Goal: Communication & Community: Answer question/provide support

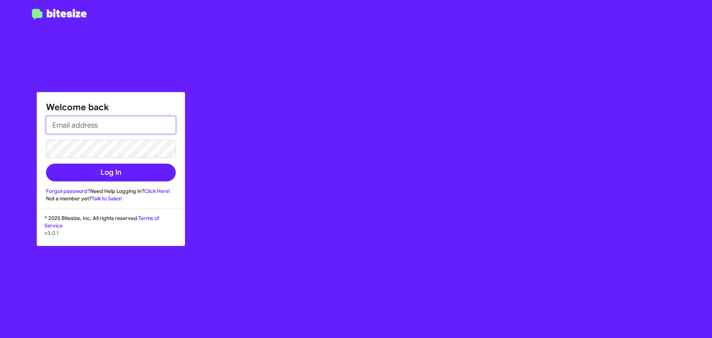
click at [100, 125] on input "email" at bounding box center [111, 125] width 130 height 18
paste input "[PERSON_NAME][EMAIL_ADDRESS][PERSON_NAME][DOMAIN_NAME][PERSON_NAME]"
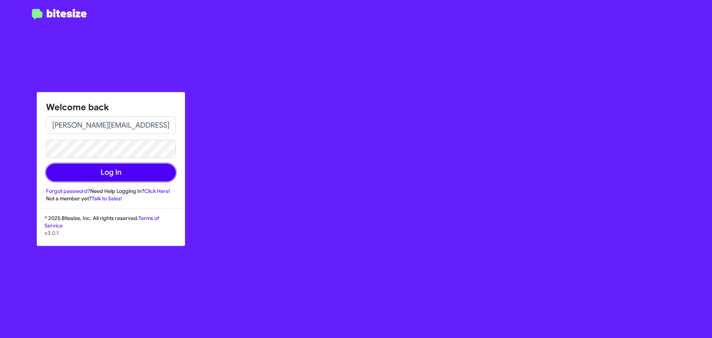
click at [79, 165] on button "Log In" at bounding box center [111, 173] width 130 height 18
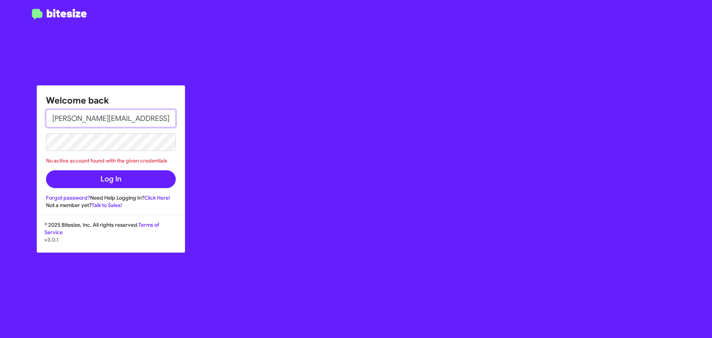
click at [107, 122] on input "[PERSON_NAME][EMAIL_ADDRESS][PERSON_NAME][DOMAIN_NAME][PERSON_NAME]" at bounding box center [111, 118] width 130 height 18
type input "A"
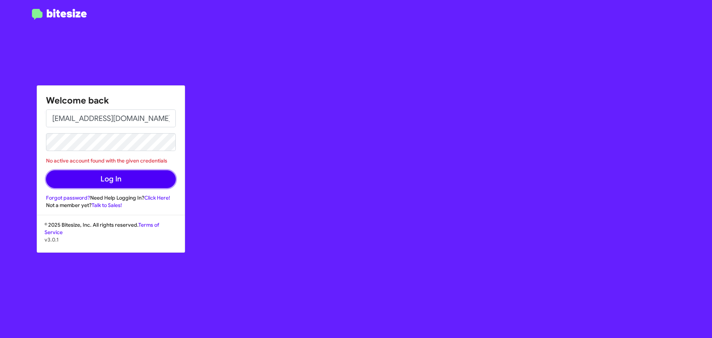
click at [85, 183] on button "Log In" at bounding box center [111, 179] width 130 height 18
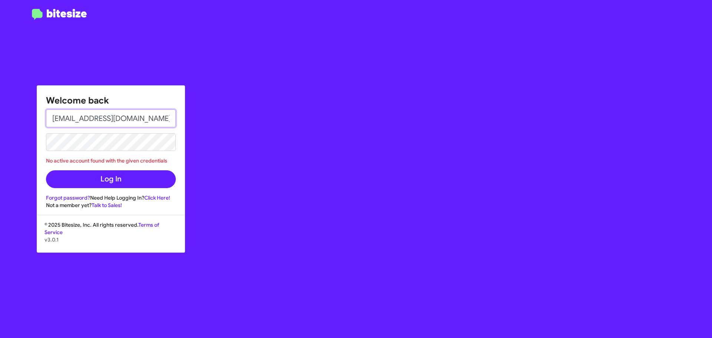
click at [100, 115] on input "[EMAIL_ADDRESS][DOMAIN_NAME]" at bounding box center [111, 118] width 130 height 18
drag, startPoint x: 156, startPoint y: 118, endPoint x: -50, endPoint y: 108, distance: 206.1
click at [0, 108] on html "Welcome back [EMAIL_ADDRESS][DOMAIN_NAME] No active account found with the give…" at bounding box center [356, 169] width 712 height 338
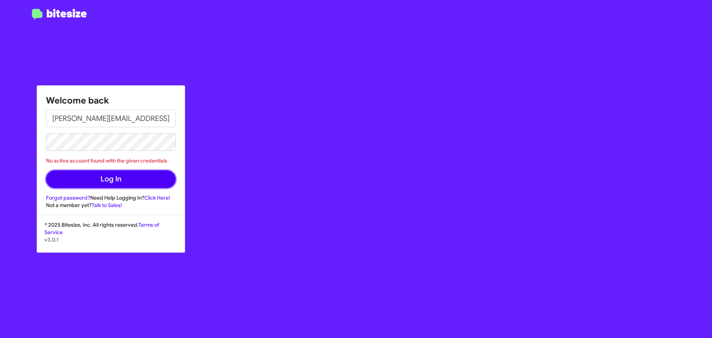
click at [101, 181] on button "Log In" at bounding box center [111, 179] width 130 height 18
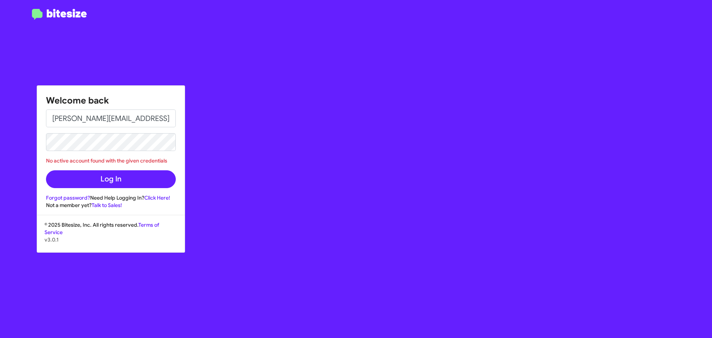
click at [136, 167] on form "[PERSON_NAME][EMAIL_ADDRESS][PERSON_NAME][DOMAIN_NAME][PERSON_NAME] No active a…" at bounding box center [111, 148] width 130 height 79
copy div "No active account found with the given credentials"
drag, startPoint x: 171, startPoint y: 163, endPoint x: 44, endPoint y: 162, distance: 127.6
click at [44, 162] on div "Welcome back [PERSON_NAME][EMAIL_ADDRESS][PERSON_NAME][DOMAIN_NAME][PERSON_NAME…" at bounding box center [111, 147] width 148 height 123
click at [105, 121] on input "[PERSON_NAME][EMAIL_ADDRESS][PERSON_NAME][DOMAIN_NAME][PERSON_NAME]" at bounding box center [111, 118] width 130 height 18
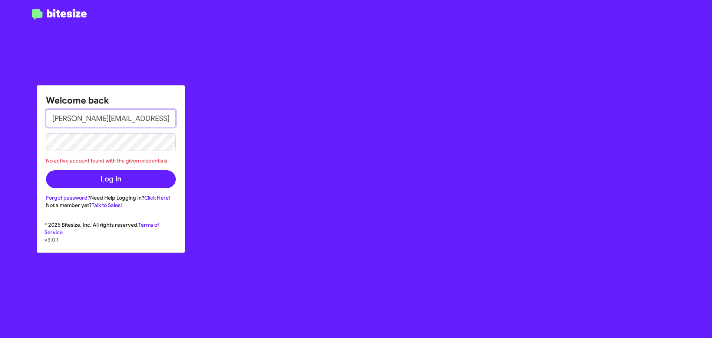
click at [105, 121] on input "[PERSON_NAME][EMAIL_ADDRESS][PERSON_NAME][DOMAIN_NAME][PERSON_NAME]" at bounding box center [111, 118] width 130 height 18
type input "[EMAIL_ADDRESS][DOMAIN_NAME]"
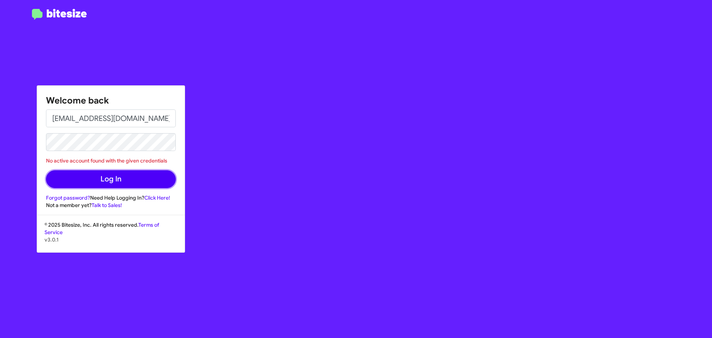
click at [77, 174] on button "Log In" at bounding box center [111, 179] width 130 height 18
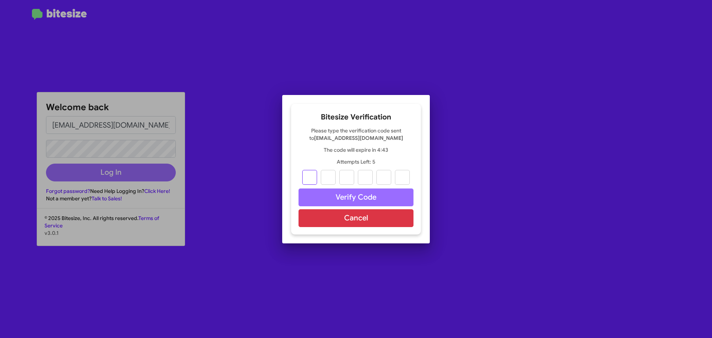
click at [310, 181] on input "text" at bounding box center [309, 177] width 15 height 15
type input "3"
type input "7"
type input "1"
type input "6"
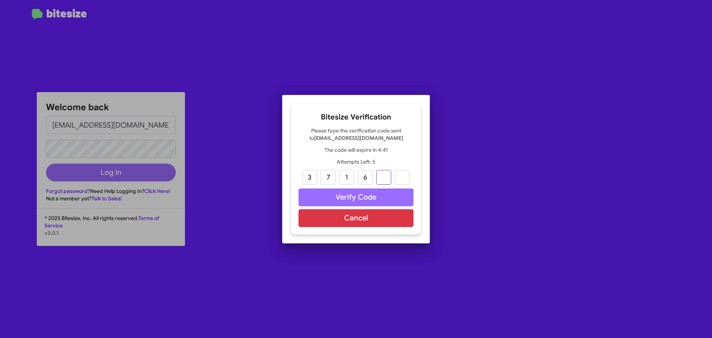
type input "7"
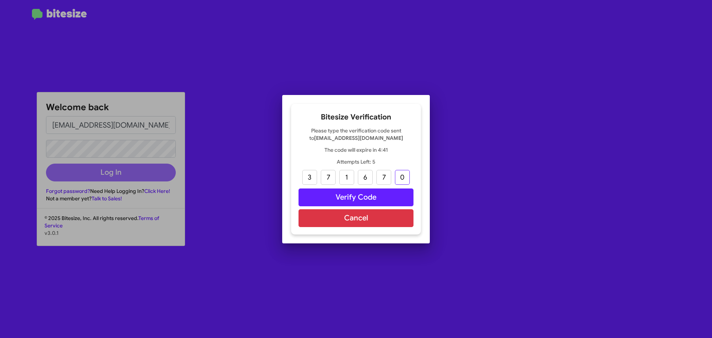
type input "0"
click at [400, 194] on button "Verify Code" at bounding box center [356, 197] width 115 height 18
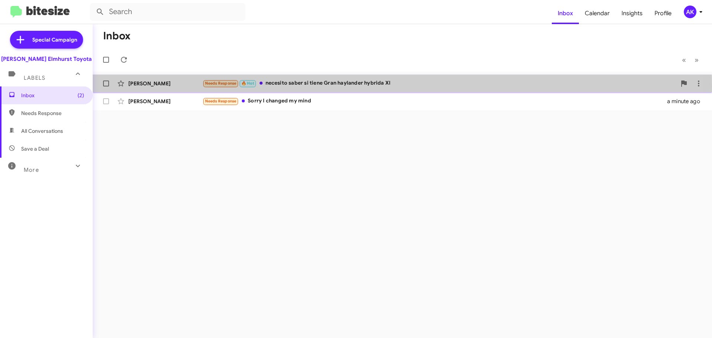
click at [283, 86] on div "Needs Response 🔥 Hot necesito saber si tiene Gran haylander hybrida Xl" at bounding box center [440, 83] width 474 height 9
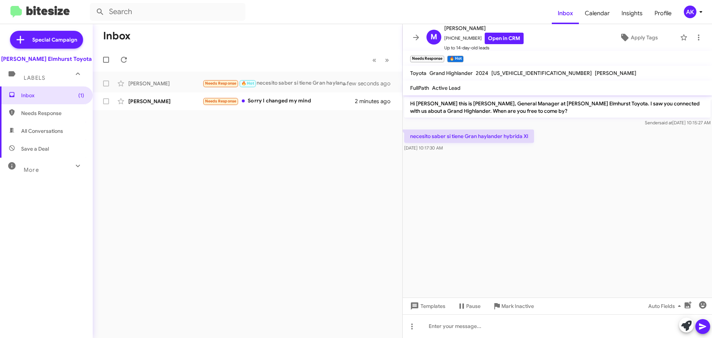
click at [466, 139] on p "necesito saber si tiene Gran haylander hybrida Xl" at bounding box center [469, 135] width 130 height 13
copy p "necesito saber si tiene Gran haylander hybrida Xl"
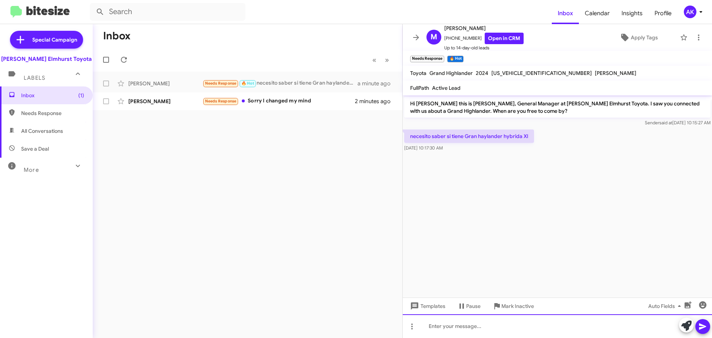
click at [494, 327] on div at bounding box center [557, 326] width 309 height 24
paste div
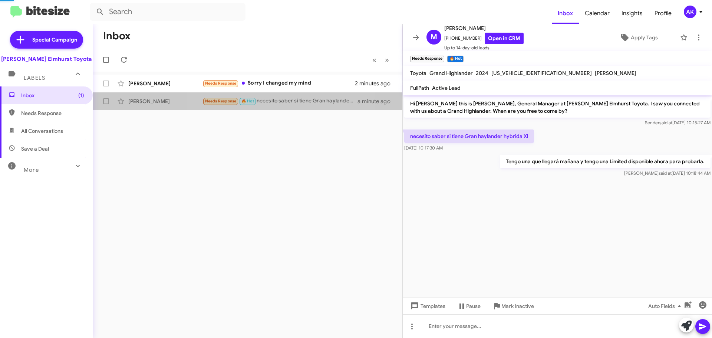
click at [265, 98] on div "Needs Response 🔥 Hot necesito saber si tiene Gran haylander hybrida Xl" at bounding box center [280, 101] width 155 height 9
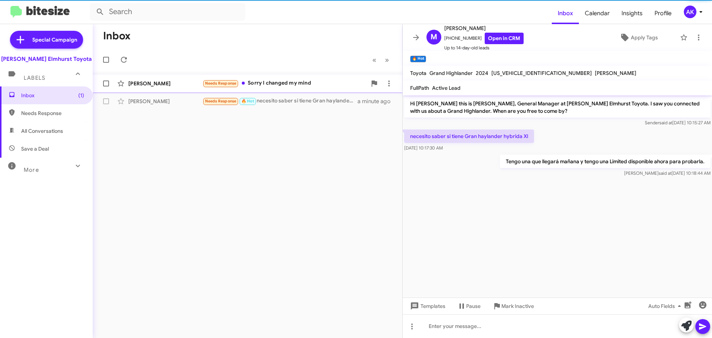
click at [305, 78] on div "[PERSON_NAME] Needs Response Sorry I changed my mind 2 minutes ago" at bounding box center [248, 83] width 298 height 15
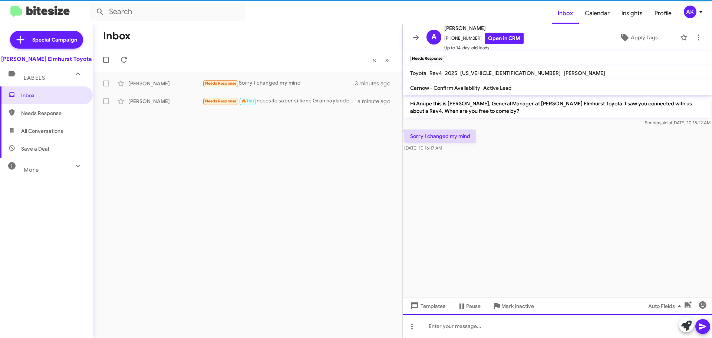
click at [444, 331] on div at bounding box center [557, 326] width 309 height 24
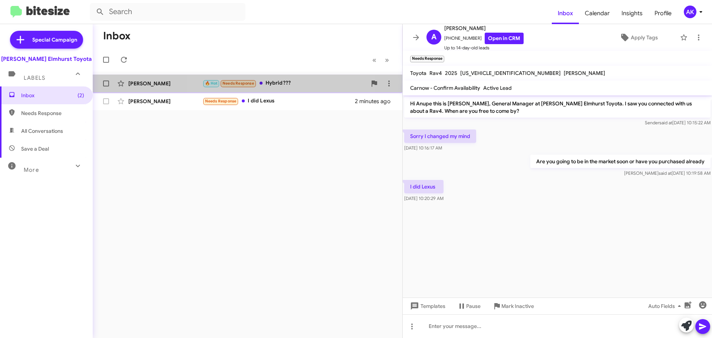
click at [278, 82] on div "🔥 Hot Needs Response Hybrid???" at bounding box center [285, 83] width 164 height 9
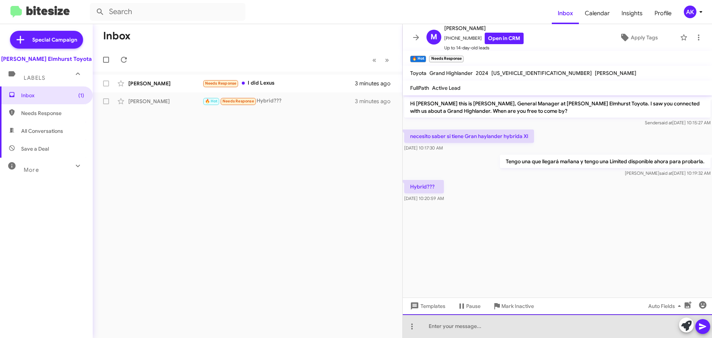
click at [437, 328] on div at bounding box center [557, 326] width 309 height 24
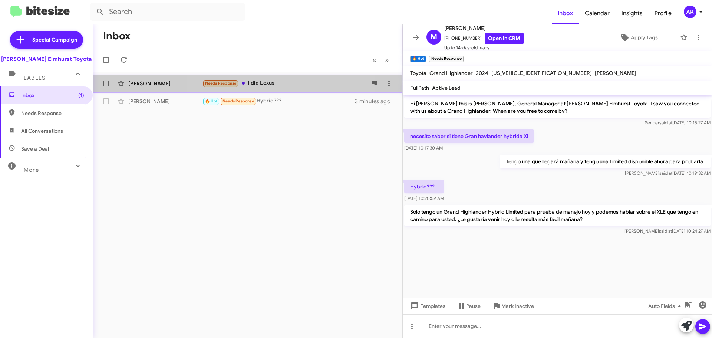
click at [279, 77] on div "Anupe Saji Needs Response I did Lexus 4 minutes ago" at bounding box center [248, 83] width 298 height 15
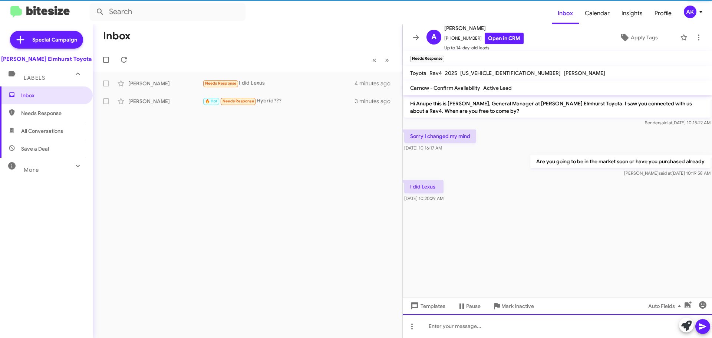
click at [485, 319] on div at bounding box center [557, 326] width 309 height 24
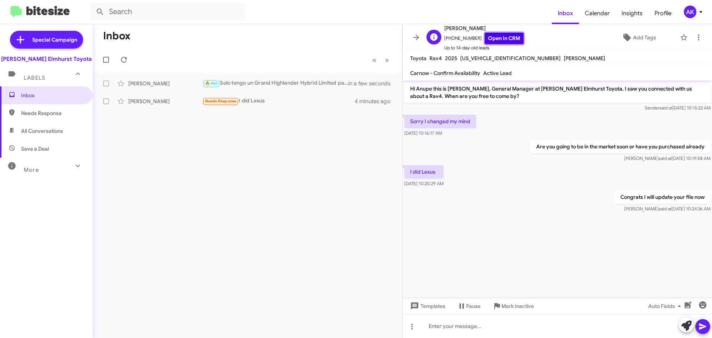
click at [510, 39] on link "Open in CRM" at bounding box center [504, 38] width 39 height 11
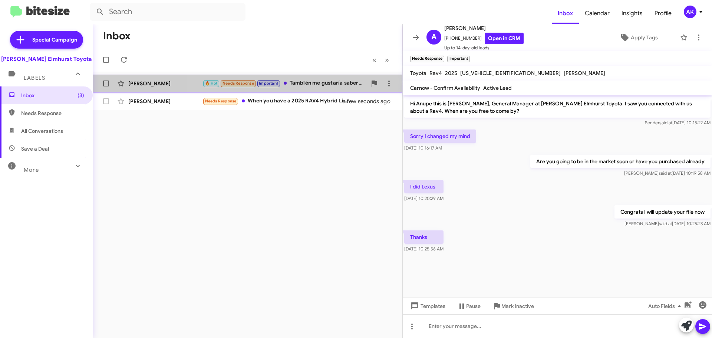
click at [329, 83] on div "🔥 Hot Needs Response Important También me gustaría saber el precio" at bounding box center [285, 83] width 164 height 9
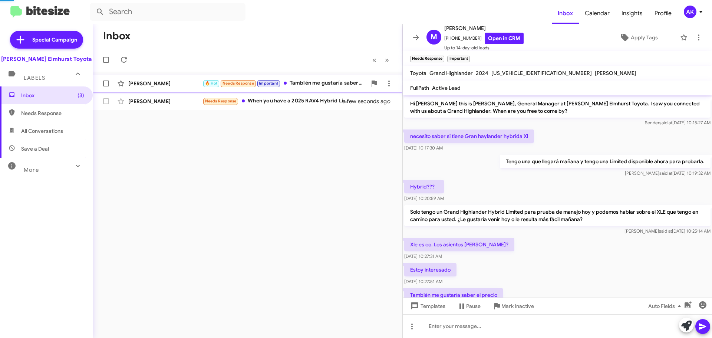
scroll to position [29, 0]
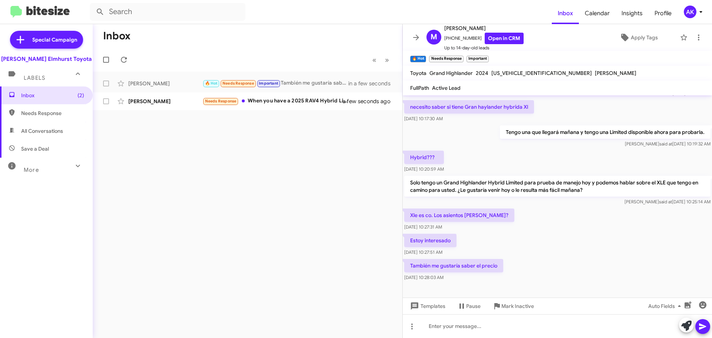
click at [430, 214] on p "Xle es co. Los asientos [PERSON_NAME]?" at bounding box center [459, 214] width 110 height 13
copy p "Xle es co. Los asientos [PERSON_NAME]?"
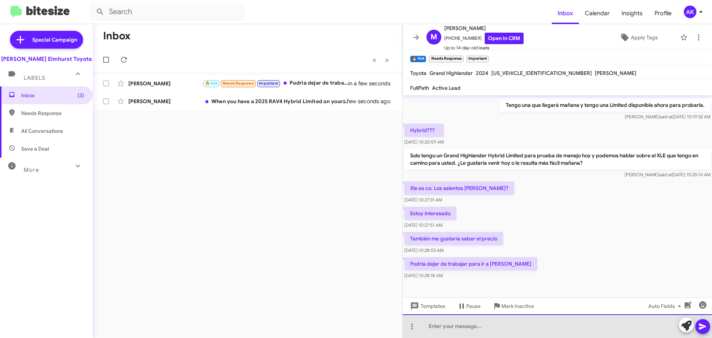
click at [446, 331] on div at bounding box center [557, 326] width 309 height 24
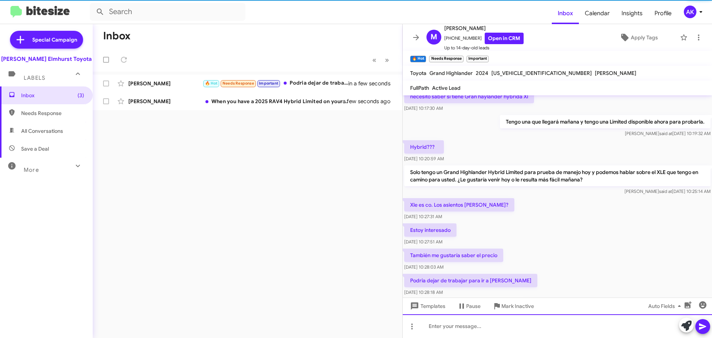
scroll to position [83, 0]
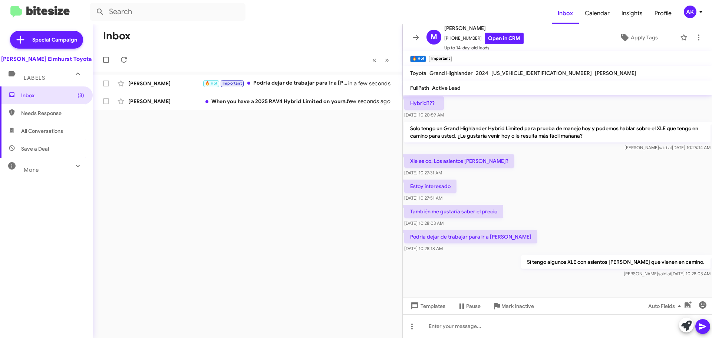
click at [432, 187] on p "Estoy interesado" at bounding box center [430, 186] width 52 height 13
copy p "Estoy interesado"
click at [432, 187] on p "Estoy interesado" at bounding box center [430, 186] width 52 height 13
click at [436, 209] on p "También me gustaría saber el precio" at bounding box center [453, 211] width 99 height 13
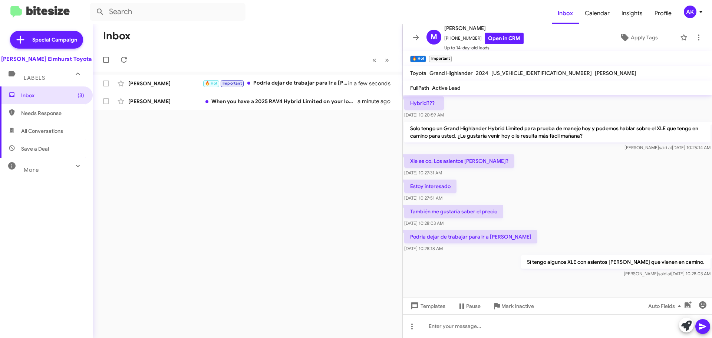
click at [434, 209] on p "También me gustaría saber el precio" at bounding box center [453, 211] width 99 height 13
click at [433, 210] on p "También me gustaría saber el precio" at bounding box center [453, 211] width 99 height 13
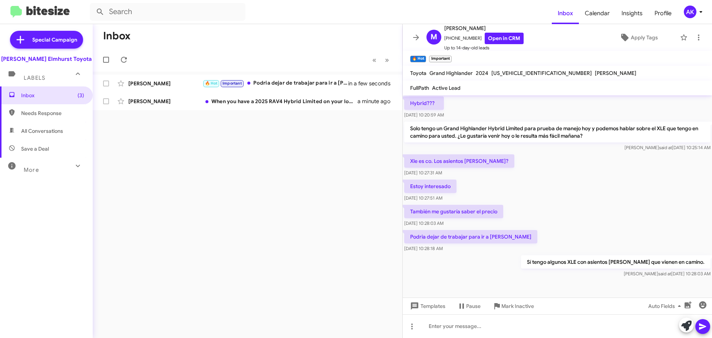
click at [433, 210] on p "También me gustaría saber el precio" at bounding box center [453, 211] width 99 height 13
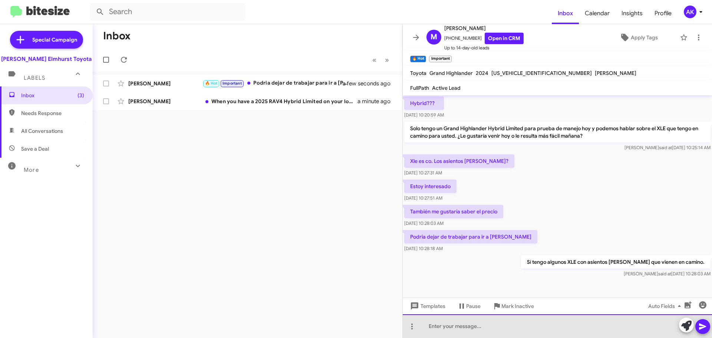
click at [508, 325] on div at bounding box center [557, 326] width 309 height 24
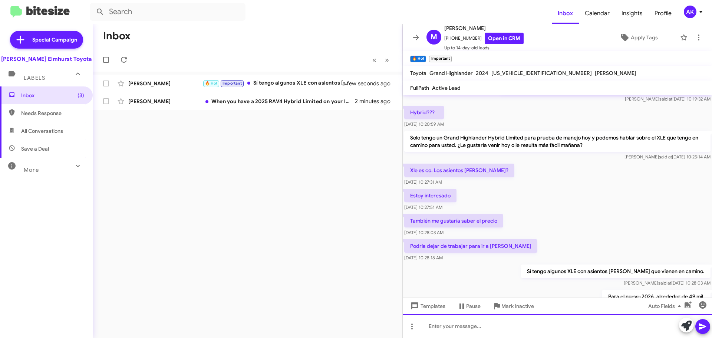
scroll to position [111, 0]
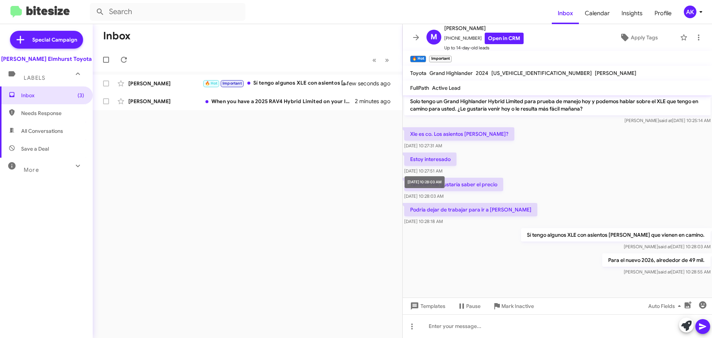
click at [439, 181] on div "[DATE] 10:28:03 AM" at bounding box center [425, 182] width 40 height 12
click at [452, 209] on p "Podria dejar de trabajar para ir a [PERSON_NAME]" at bounding box center [470, 209] width 133 height 13
copy p "Podria dejar de trabajar para ir a [PERSON_NAME]"
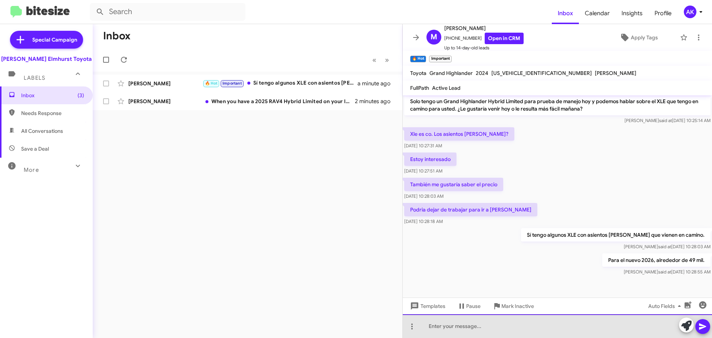
click at [467, 326] on div at bounding box center [557, 326] width 309 height 24
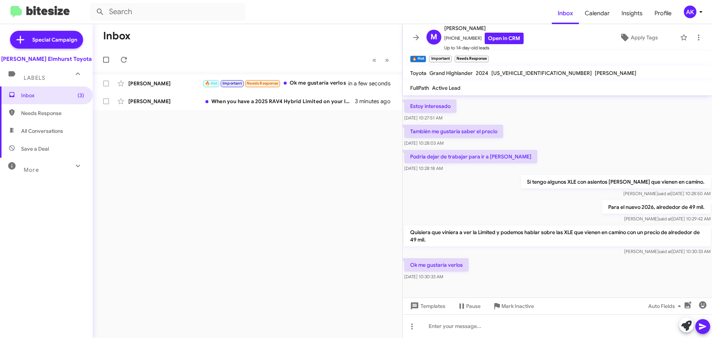
scroll to position [172, 0]
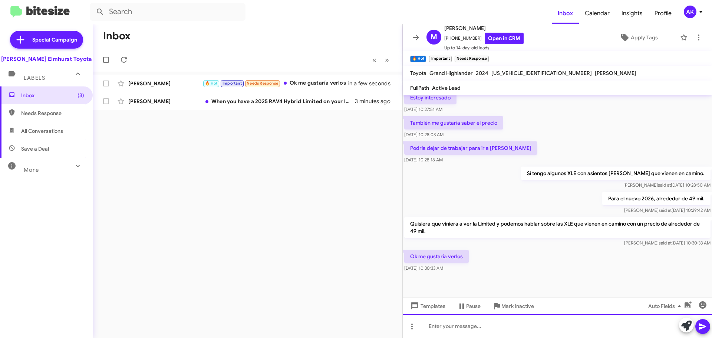
click at [427, 323] on div at bounding box center [557, 326] width 309 height 24
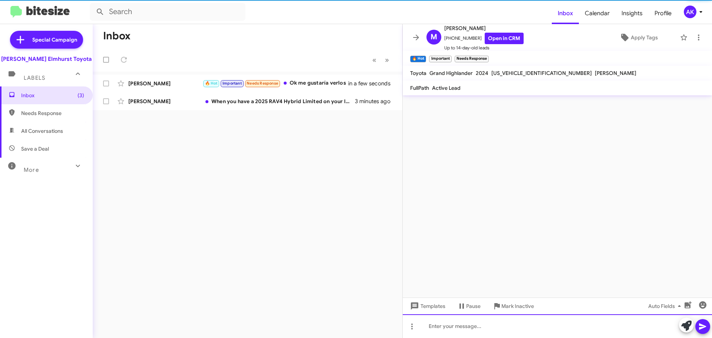
scroll to position [0, 0]
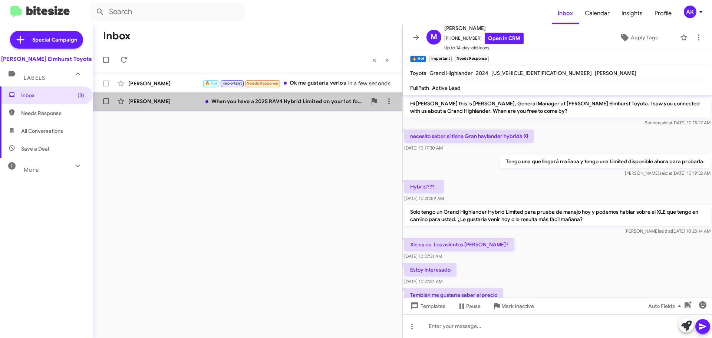
click at [236, 101] on div "When you have a 2025 RAV4 Hybrid Limited on your lot for me to test drive. As s…" at bounding box center [285, 101] width 164 height 7
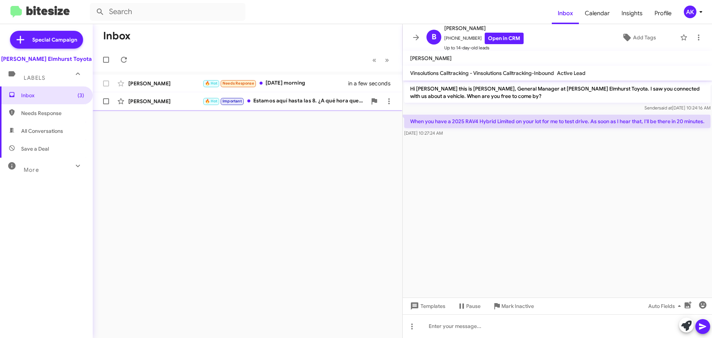
drag, startPoint x: 286, startPoint y: 80, endPoint x: 342, endPoint y: 97, distance: 58.8
click at [286, 80] on div "🔥 Hot Needs Response [DATE] morning" at bounding box center [277, 83] width 149 height 9
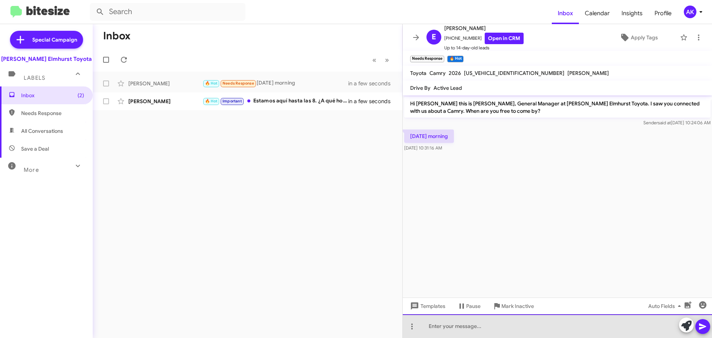
click at [497, 332] on div at bounding box center [557, 326] width 309 height 24
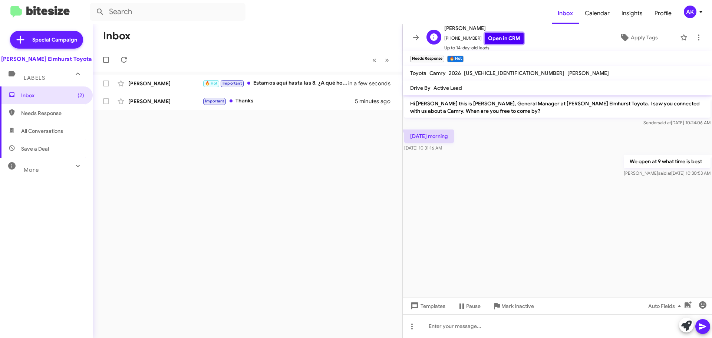
click at [500, 39] on link "Open in CRM" at bounding box center [504, 38] width 39 height 11
click at [277, 82] on div "🔥 Hot Important Estamos aquí hasta las 8. ¿A qué hora quería pasar?" at bounding box center [285, 83] width 164 height 9
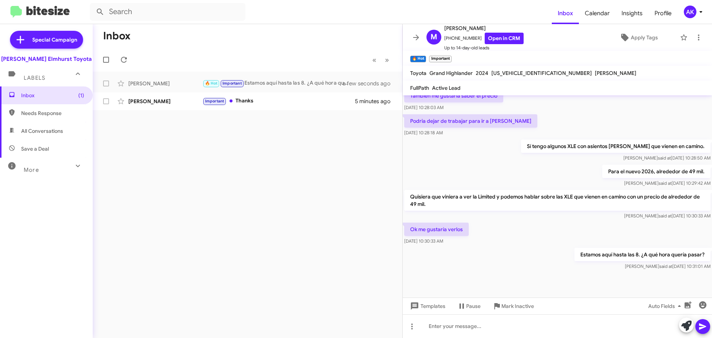
click at [455, 231] on p "Ok me gustaría verlos" at bounding box center [436, 229] width 65 height 13
copy p "Ok me gustaría verlos"
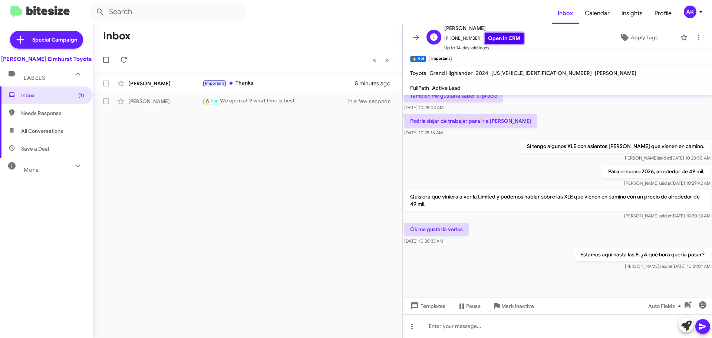
click at [494, 36] on link "Open in CRM" at bounding box center [504, 38] width 39 height 11
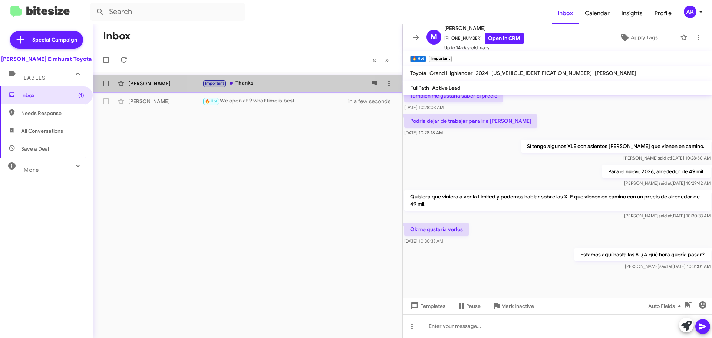
click at [253, 82] on div "Important Thanks" at bounding box center [285, 83] width 164 height 9
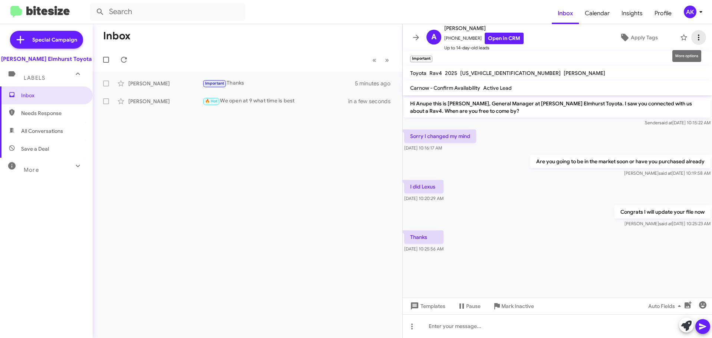
click at [694, 37] on icon at bounding box center [698, 37] width 9 height 9
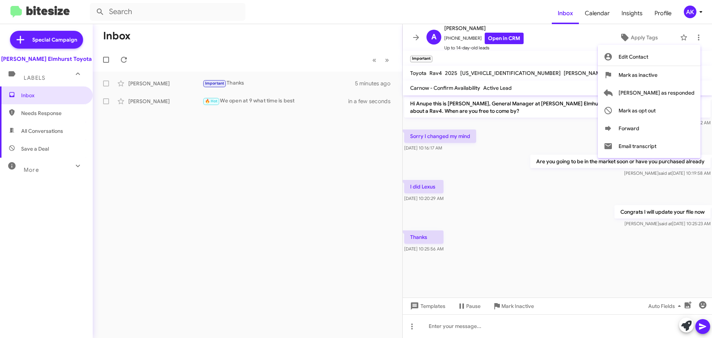
click at [496, 39] on div at bounding box center [356, 169] width 712 height 338
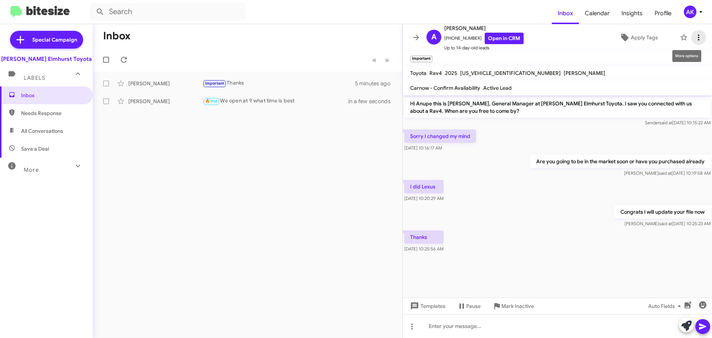
click at [698, 36] on icon at bounding box center [698, 37] width 1 height 6
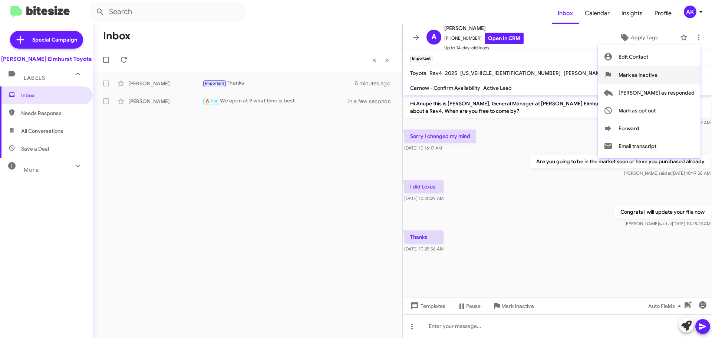
click at [658, 79] on span "Mark as inactive" at bounding box center [638, 75] width 39 height 18
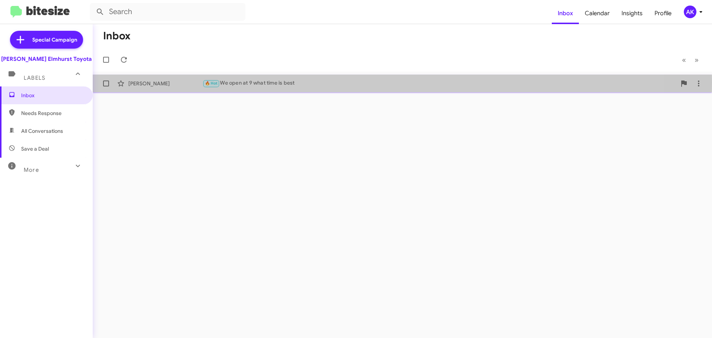
click at [264, 82] on div "🔥 Hot We open at 9 what time is best" at bounding box center [440, 83] width 474 height 9
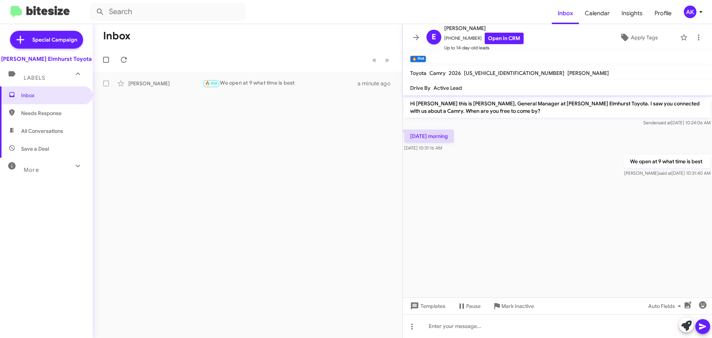
click at [49, 131] on span "All Conversations" at bounding box center [42, 130] width 42 height 7
type input "in:all-conversations"
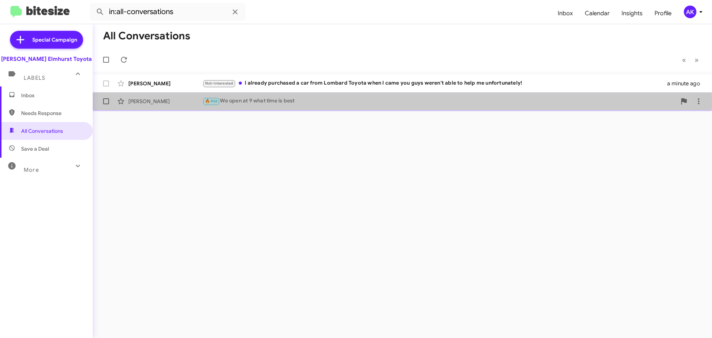
click at [326, 103] on div "🔥 Hot We open at 9 what time is best" at bounding box center [440, 101] width 474 height 9
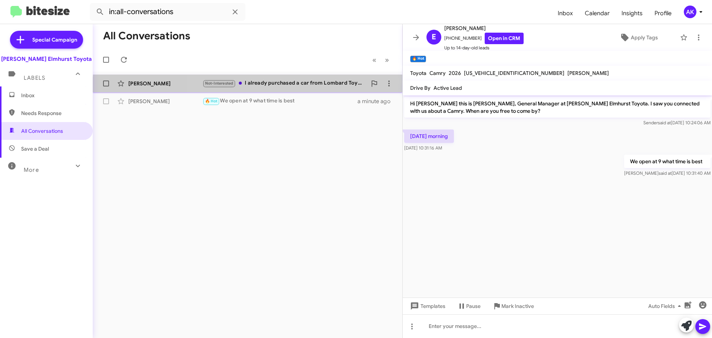
click at [310, 90] on div "[PERSON_NAME] Not-Interested I already purchased a car from Lombard Toyota when…" at bounding box center [248, 83] width 298 height 15
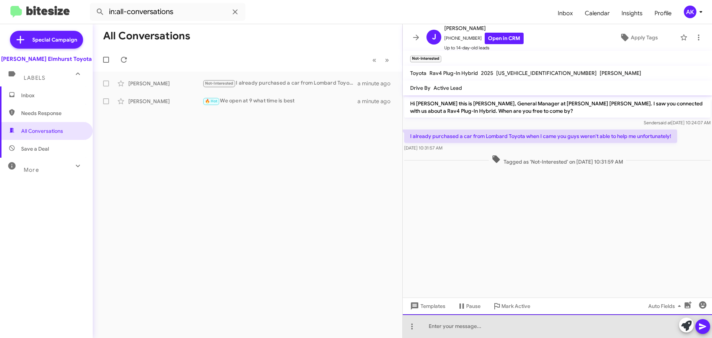
click at [445, 329] on div at bounding box center [557, 326] width 309 height 24
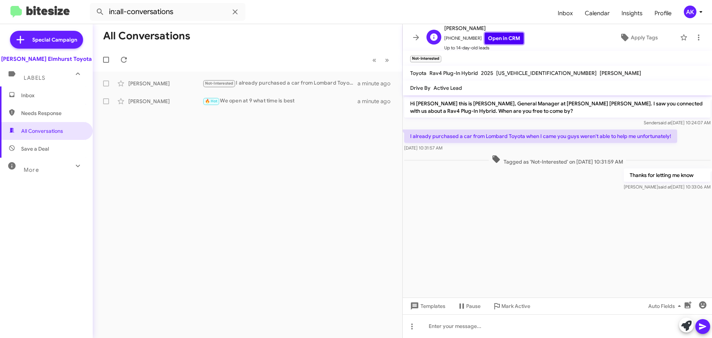
click at [508, 40] on link "Open in CRM" at bounding box center [504, 38] width 39 height 11
click at [482, 137] on p "I already purchased a car from Lombard Toyota when I came you guys weren't able…" at bounding box center [540, 135] width 273 height 13
copy p "I already purchased a car from Lombard Toyota when I came you guys weren't able…"
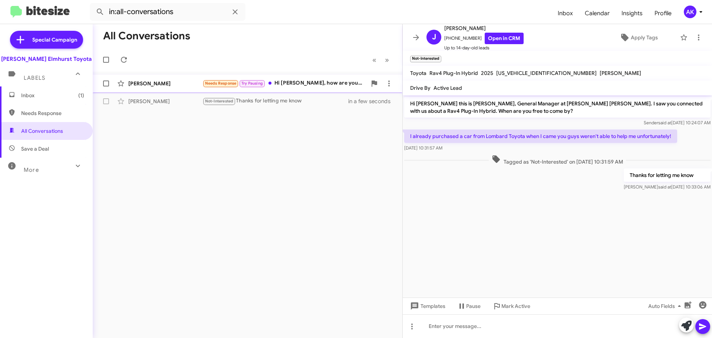
click at [292, 83] on div "Needs Response Try Pausing Hi [PERSON_NAME], how are you doing? I was in there …" at bounding box center [285, 83] width 164 height 9
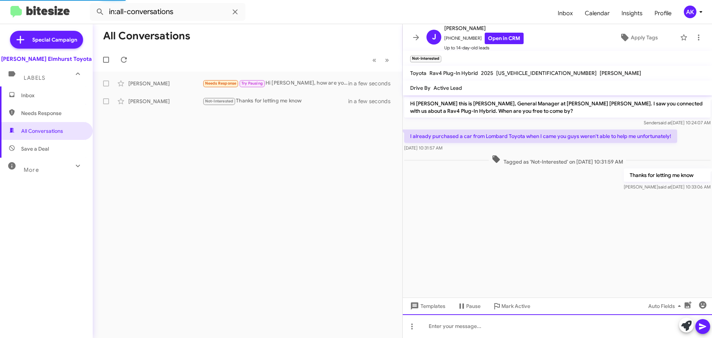
click at [518, 332] on div at bounding box center [557, 326] width 309 height 24
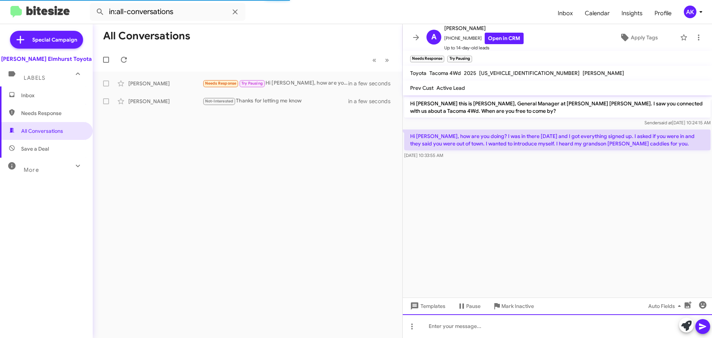
click at [518, 329] on div at bounding box center [557, 326] width 309 height 24
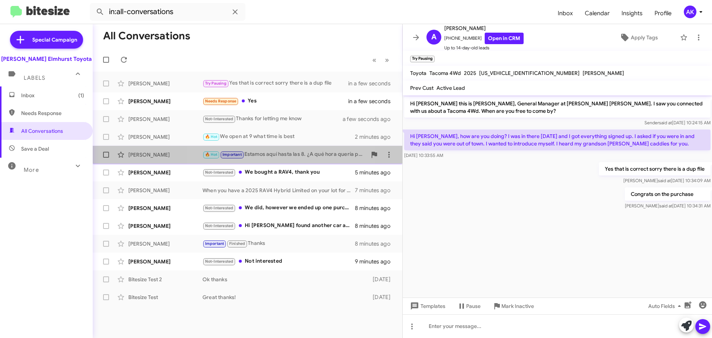
click at [272, 152] on div "🔥 Hot Important Estamos aquí hasta las 8. ¿A qué hora quería pasar?" at bounding box center [285, 154] width 164 height 9
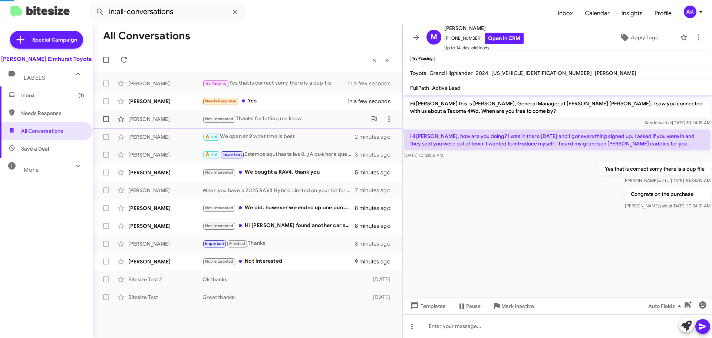
scroll to position [199, 0]
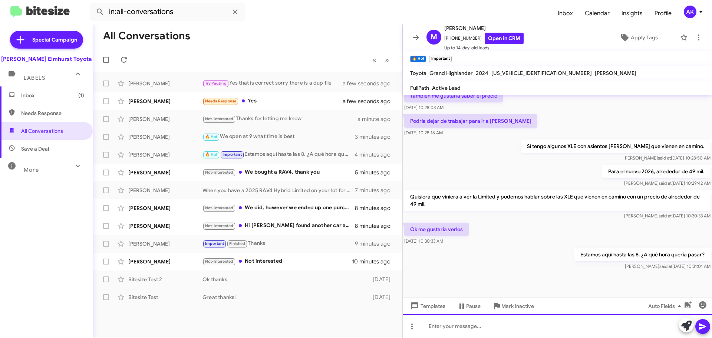
click at [445, 331] on div at bounding box center [557, 326] width 309 height 24
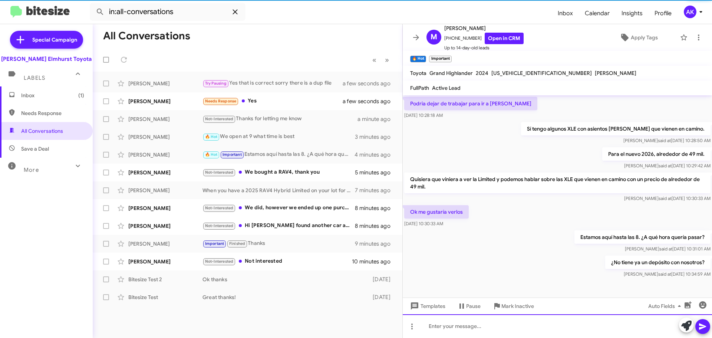
scroll to position [226, 0]
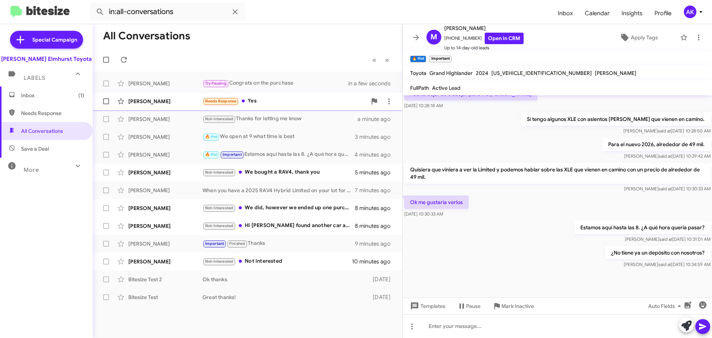
click at [243, 102] on span at bounding box center [243, 100] width 3 height 3
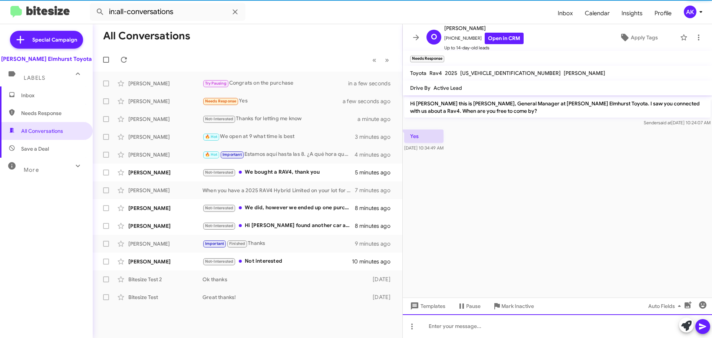
click at [449, 324] on div at bounding box center [557, 326] width 309 height 24
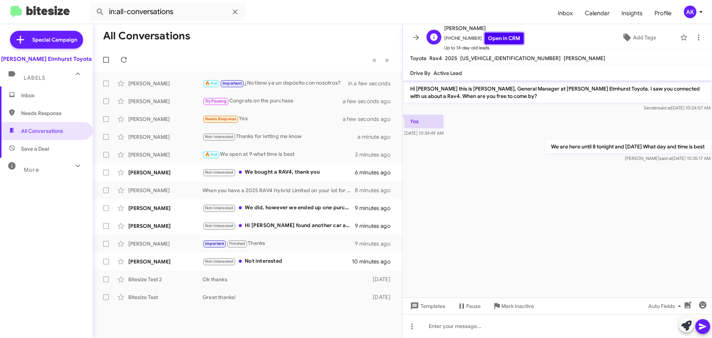
click at [505, 43] on link "Open in CRM" at bounding box center [504, 38] width 39 height 11
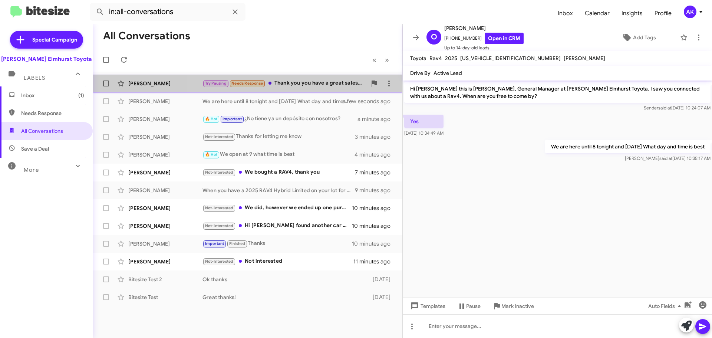
click at [310, 81] on div "Try Pausing Needs Response Thank you you have a great sales team and I remember…" at bounding box center [285, 83] width 164 height 9
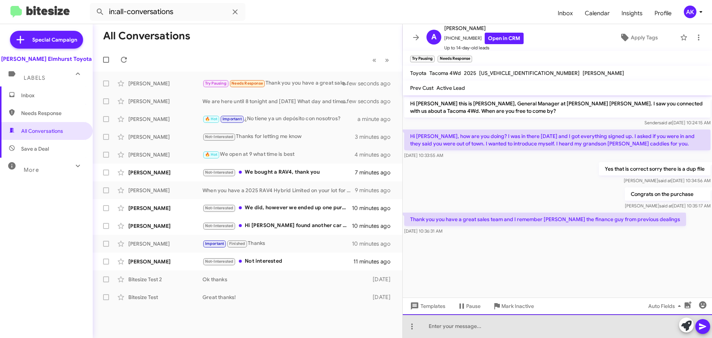
click at [485, 326] on div at bounding box center [557, 326] width 309 height 24
click at [481, 335] on div at bounding box center [557, 326] width 309 height 24
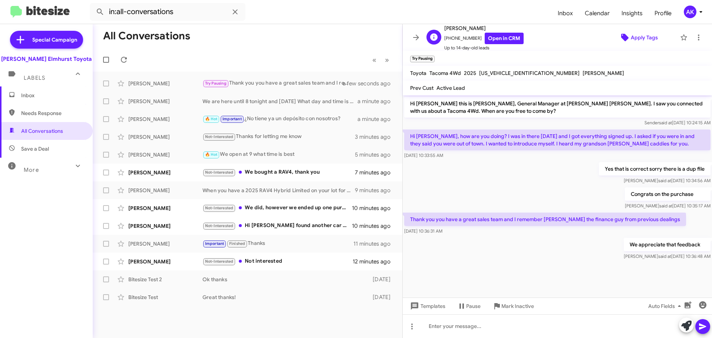
click at [631, 34] on span "Apply Tags" at bounding box center [644, 37] width 27 height 13
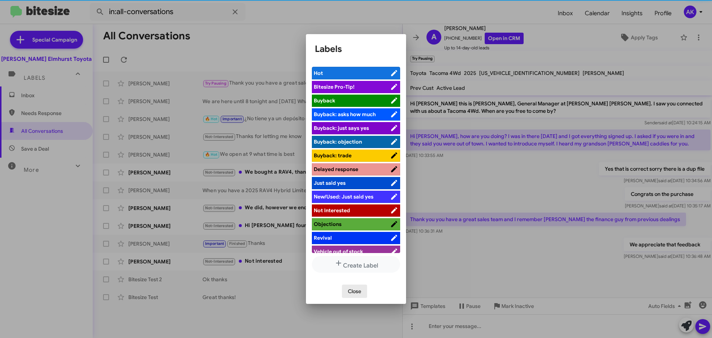
click at [349, 293] on span "Close" at bounding box center [354, 291] width 13 height 13
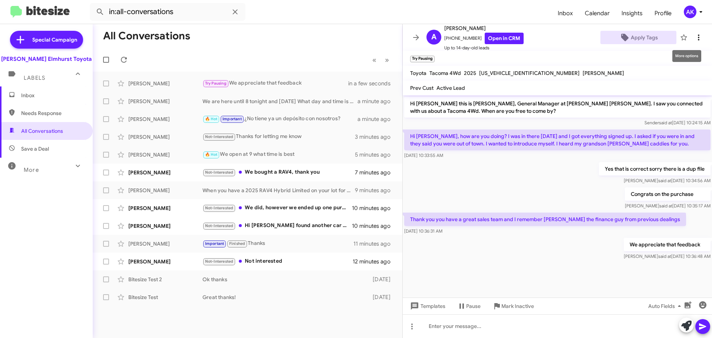
click at [694, 37] on icon at bounding box center [698, 37] width 9 height 9
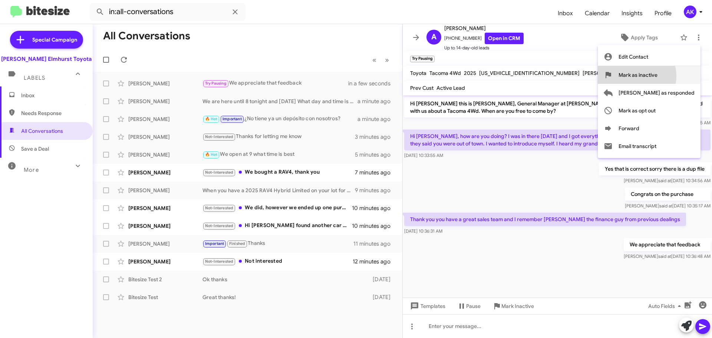
click at [658, 76] on span "Mark as inactive" at bounding box center [638, 75] width 39 height 18
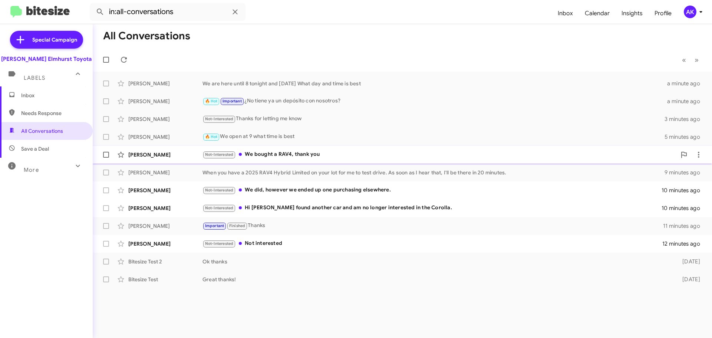
click at [264, 153] on div "Not-Interested We bought a RAV4, thank you" at bounding box center [440, 154] width 474 height 9
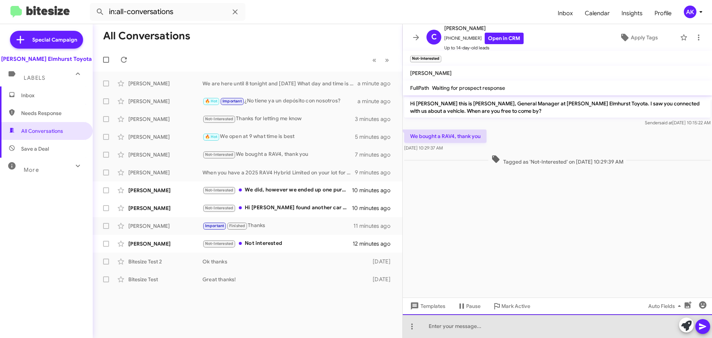
click at [474, 335] on div at bounding box center [557, 326] width 309 height 24
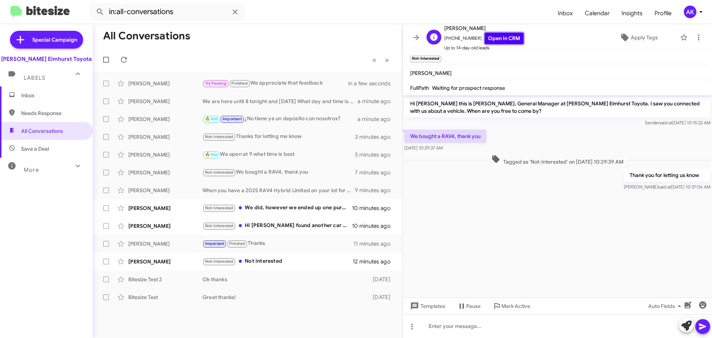
click at [491, 41] on link "Open in CRM" at bounding box center [504, 38] width 39 height 11
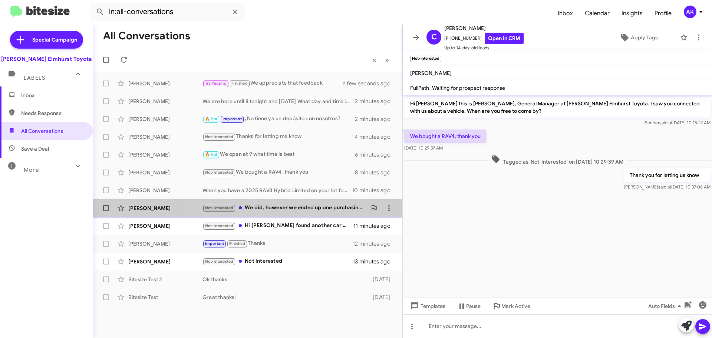
click at [255, 209] on div "Not-Interested We did, however we ended up one purchasing elsewhere." at bounding box center [285, 208] width 164 height 9
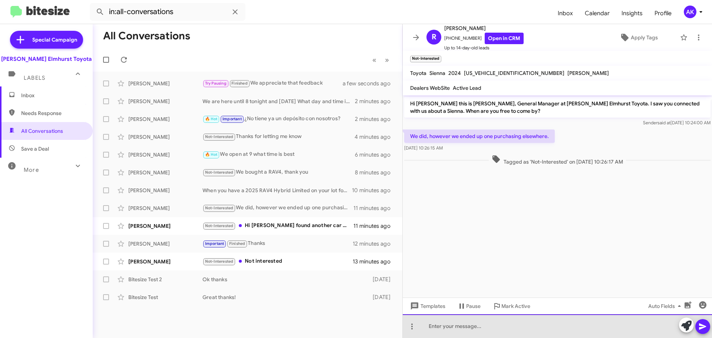
click at [528, 321] on div at bounding box center [557, 326] width 309 height 24
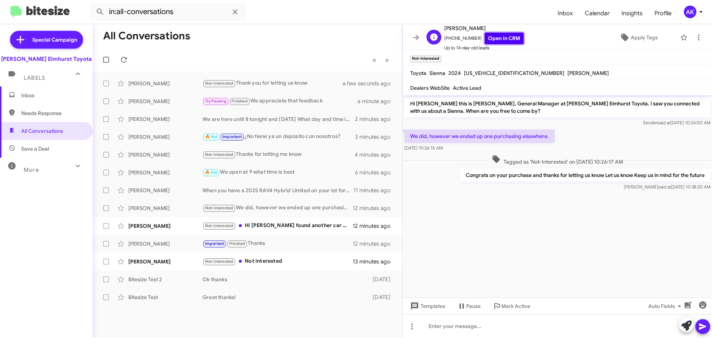
click at [502, 40] on link "Open in CRM" at bounding box center [504, 38] width 39 height 11
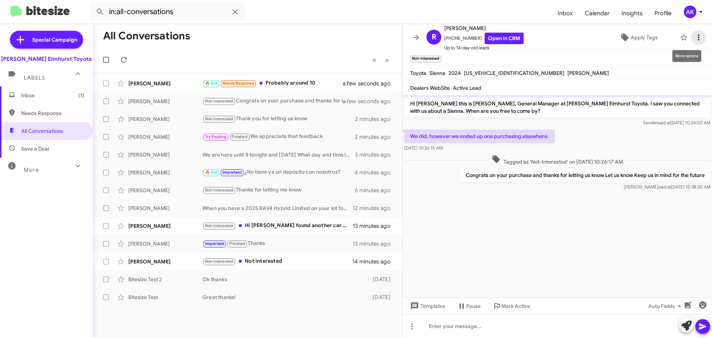
click at [694, 35] on icon at bounding box center [698, 37] width 9 height 9
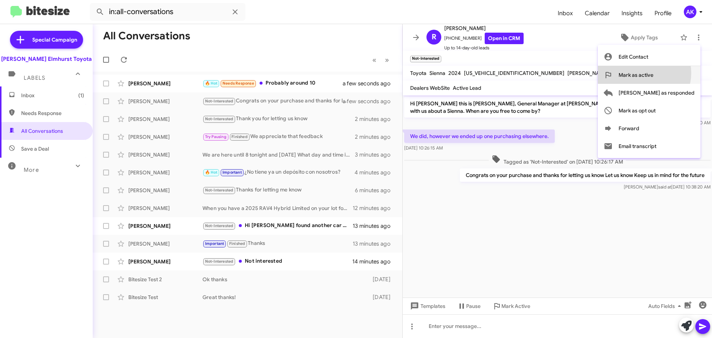
click at [654, 73] on span "Mark as active" at bounding box center [636, 75] width 35 height 18
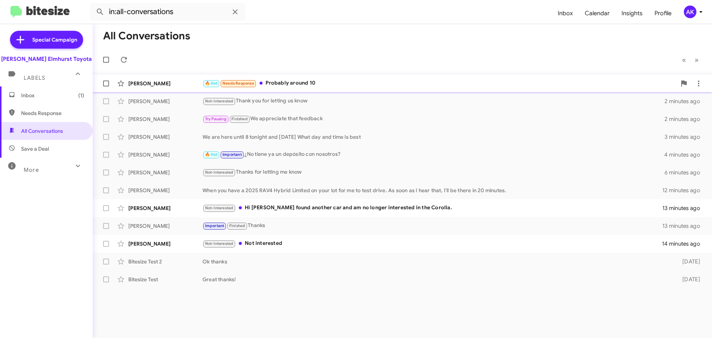
click at [303, 85] on div "🔥 Hot Needs Response Probably around 10" at bounding box center [440, 83] width 474 height 9
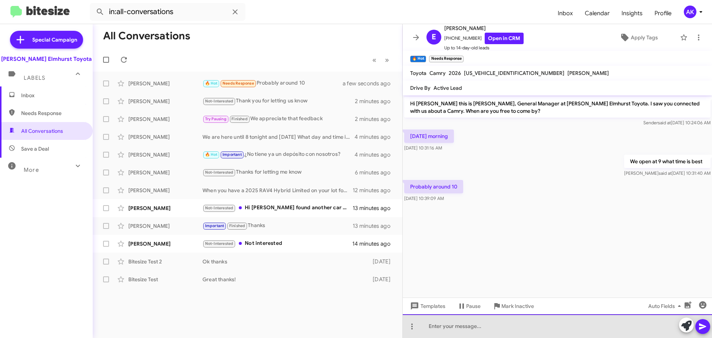
click at [446, 329] on div at bounding box center [557, 326] width 309 height 24
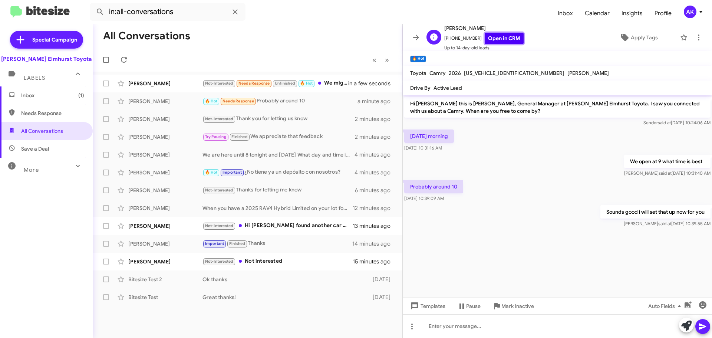
click at [500, 41] on link "Open in CRM" at bounding box center [504, 38] width 39 height 11
click at [325, 80] on div "Not-Interested Needs Response Unfinished 🔥 Hot We might be bringing it by for m…" at bounding box center [285, 83] width 164 height 9
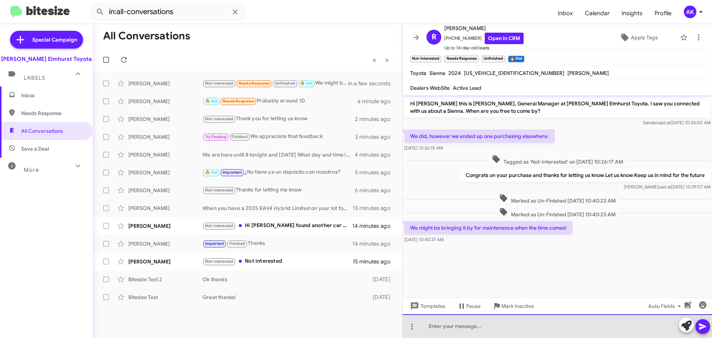
click at [493, 332] on div at bounding box center [557, 326] width 309 height 24
click at [490, 331] on div at bounding box center [557, 326] width 309 height 24
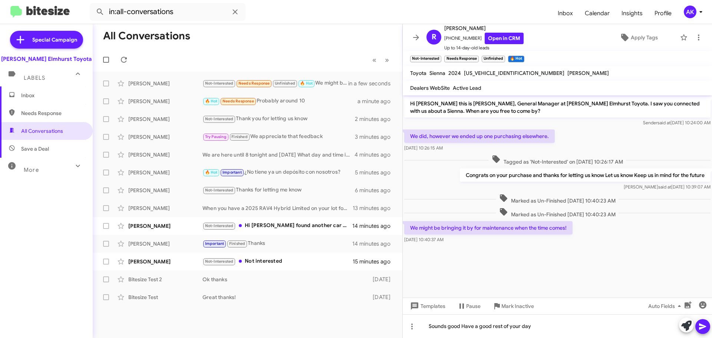
click at [703, 328] on icon at bounding box center [702, 326] width 7 height 6
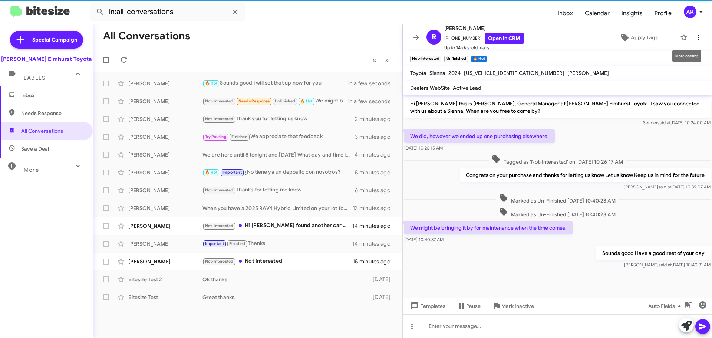
click at [694, 34] on icon at bounding box center [698, 37] width 9 height 9
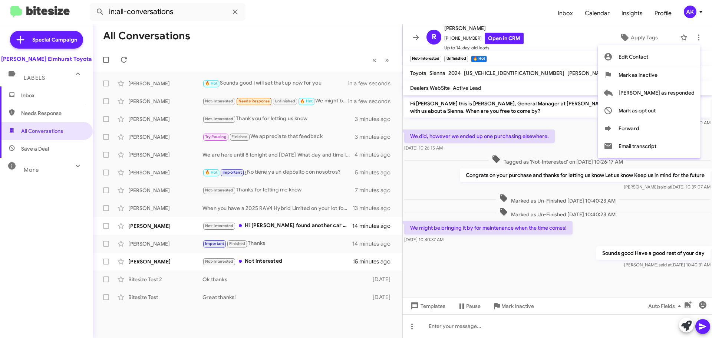
click at [658, 75] on span "Mark as inactive" at bounding box center [638, 75] width 39 height 18
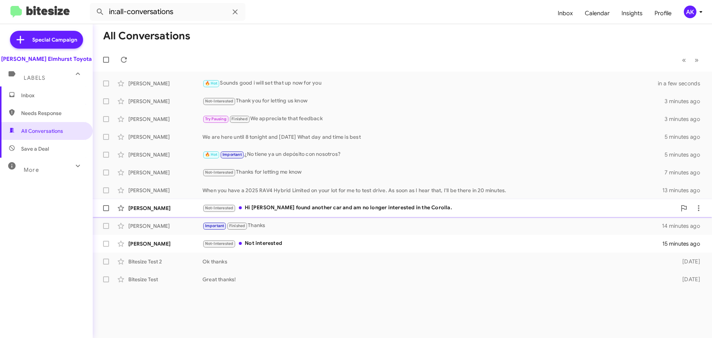
click at [267, 207] on div "Not-Interested Hi [PERSON_NAME] found another car and am no longer interested i…" at bounding box center [440, 208] width 474 height 9
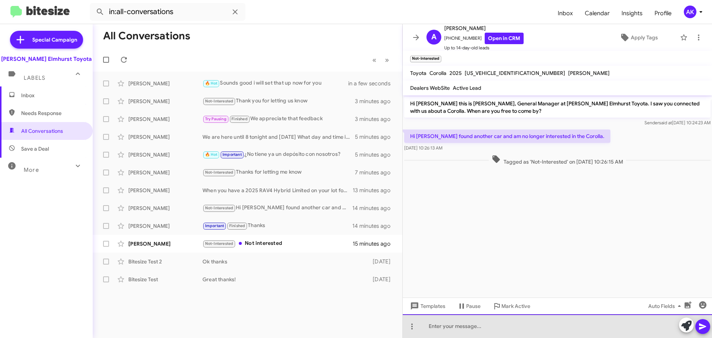
click at [454, 327] on div at bounding box center [557, 326] width 309 height 24
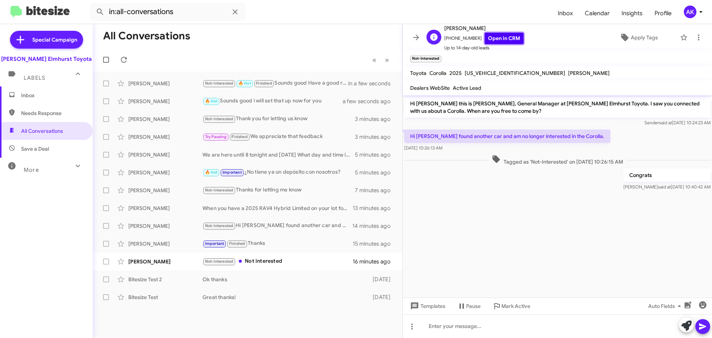
click at [510, 36] on link "Open in CRM" at bounding box center [504, 38] width 39 height 11
click at [289, 258] on div "Not-Interested Not interested" at bounding box center [285, 261] width 164 height 9
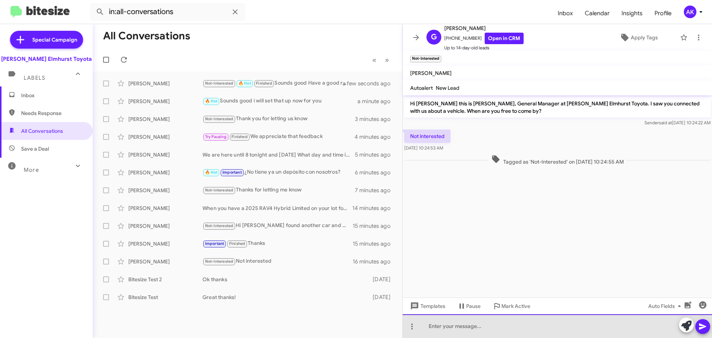
click at [483, 319] on div at bounding box center [557, 326] width 309 height 24
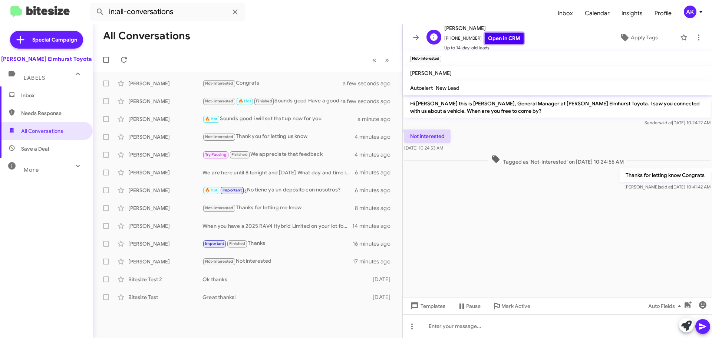
click at [492, 33] on link "Open in CRM" at bounding box center [504, 38] width 39 height 11
click at [495, 39] on link "Open in CRM" at bounding box center [504, 38] width 39 height 11
click at [31, 78] on span "Labels" at bounding box center [35, 78] width 22 height 7
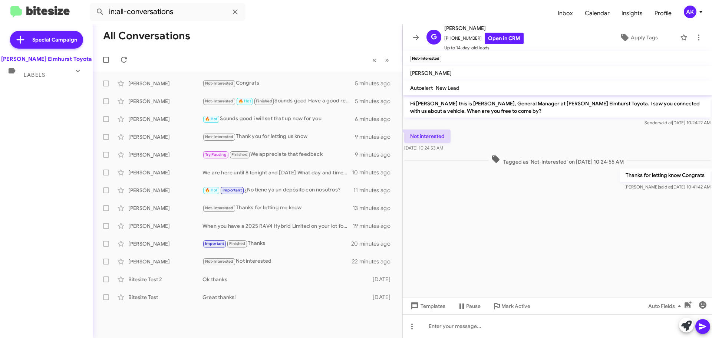
drag, startPoint x: 27, startPoint y: 73, endPoint x: 27, endPoint y: 82, distance: 8.9
click at [27, 73] on span "Labels" at bounding box center [35, 75] width 22 height 7
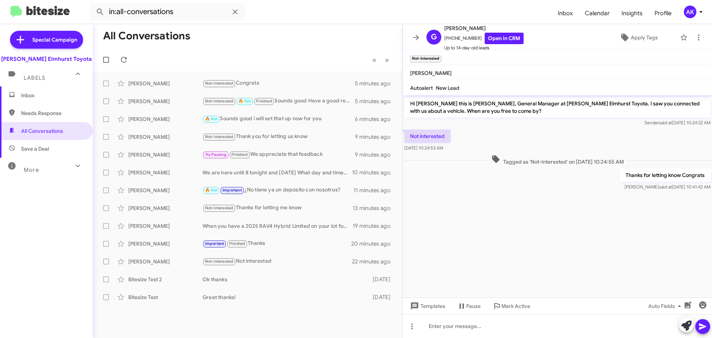
click at [27, 92] on span "Inbox" at bounding box center [52, 95] width 63 height 7
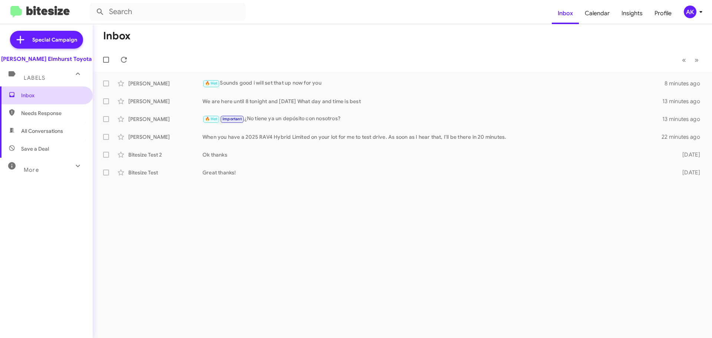
click at [35, 96] on span "Inbox" at bounding box center [52, 95] width 63 height 7
click at [126, 59] on icon at bounding box center [124, 60] width 6 height 6
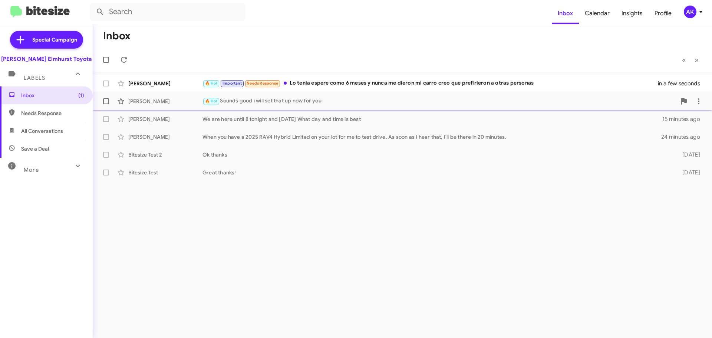
click at [253, 101] on div "🔥 Hot Sounds good i will set that up now for you" at bounding box center [440, 101] width 474 height 9
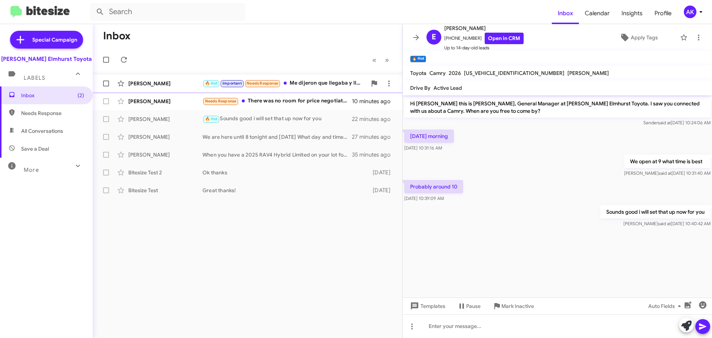
click at [319, 86] on div "🔥 Hot Important Needs Response Me dijeron que llegaba y llegaban pero nunca fue…" at bounding box center [285, 83] width 164 height 9
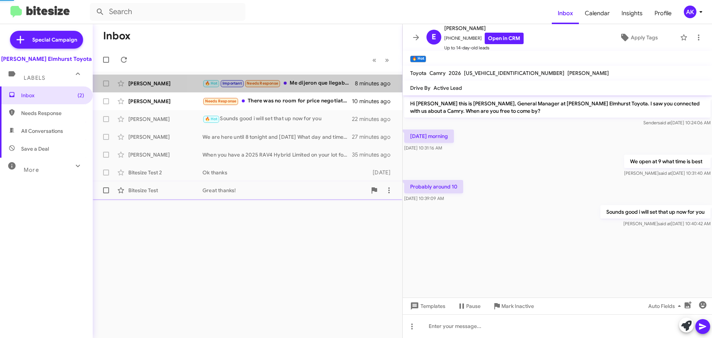
scroll to position [280, 0]
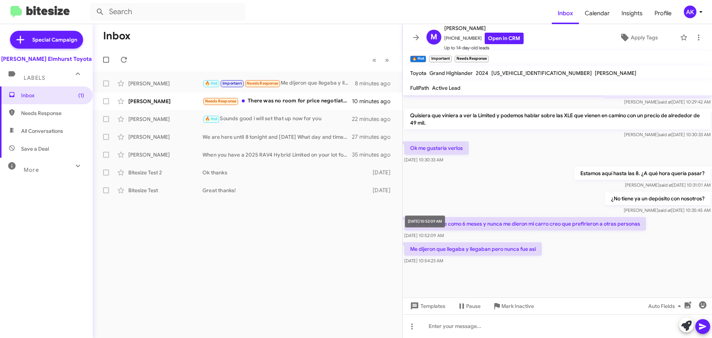
click at [445, 224] on div "[DATE] 10:52:09 AM" at bounding box center [425, 222] width 40 height 12
click at [445, 216] on div "[DATE] 10:52:09 AM" at bounding box center [425, 222] width 40 height 12
click at [472, 217] on p "Lo tenia espere como 6 meses y nunca me dieron mi carro creo que prefirieron a …" at bounding box center [525, 223] width 242 height 13
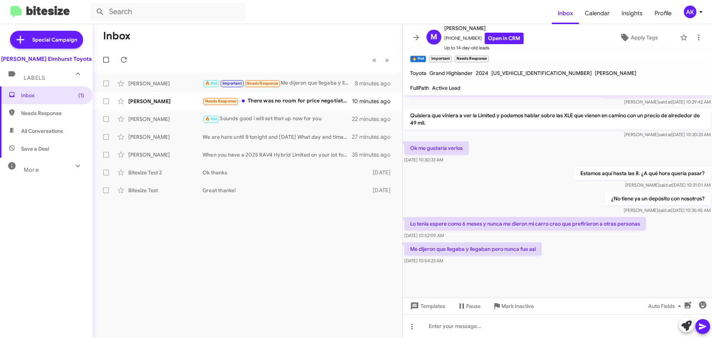
click at [471, 221] on p "Lo tenia espere como 6 meses y nunca me dieron mi carro creo que prefirieron a …" at bounding box center [525, 223] width 242 height 13
copy p "Lo tenia espere como 6 meses y nunca me dieron mi carro creo que prefirieron a …"
click at [477, 250] on p "Me dijeron que llegaba y llegaban pero nunca fue asi" at bounding box center [473, 248] width 138 height 13
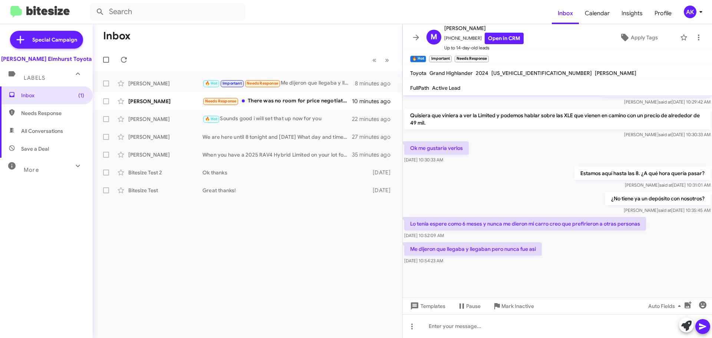
click at [477, 250] on p "Me dijeron que llegaba y llegaban pero nunca fue asi" at bounding box center [473, 248] width 138 height 13
copy p "Me dijeron que llegaba y llegaban pero nunca fue asi"
click at [477, 250] on p "Me dijeron que llegaba y llegaban pero nunca fue asi" at bounding box center [473, 248] width 138 height 13
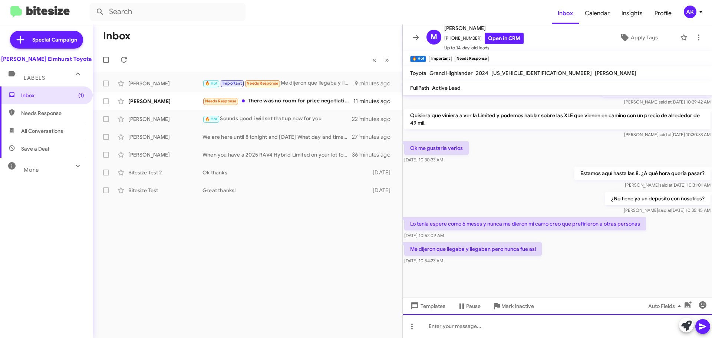
click at [471, 321] on div at bounding box center [557, 326] width 309 height 24
paste div
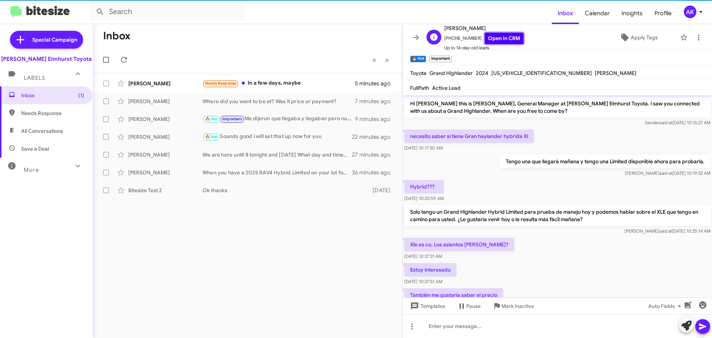
click at [500, 34] on link "Open in CRM" at bounding box center [504, 38] width 39 height 11
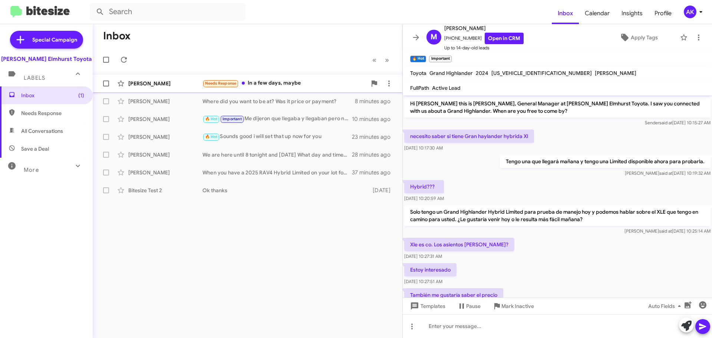
click at [263, 85] on div "Needs Response In a few days, maybe" at bounding box center [285, 83] width 164 height 9
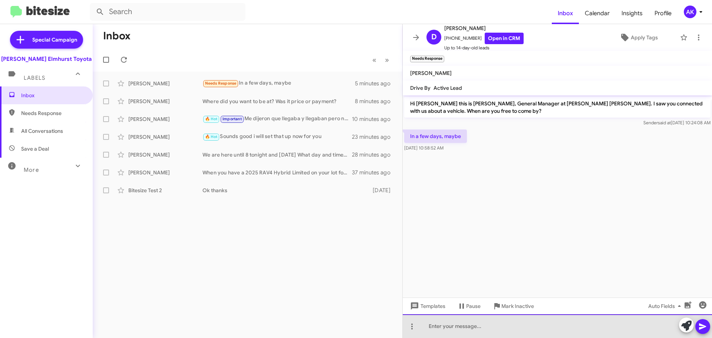
click at [430, 323] on div at bounding box center [557, 326] width 309 height 24
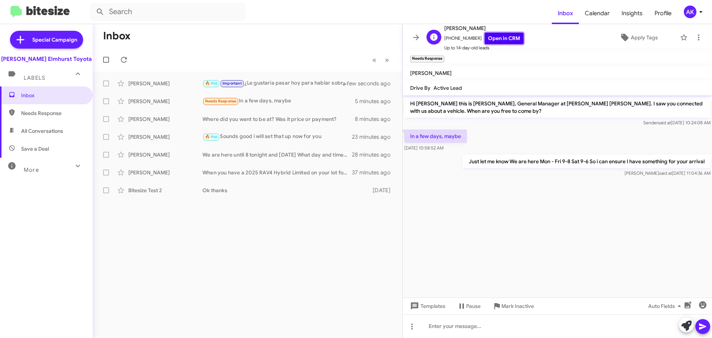
click at [485, 38] on link "Open in CRM" at bounding box center [504, 38] width 39 height 11
drag, startPoint x: 43, startPoint y: 125, endPoint x: 62, endPoint y: 133, distance: 20.8
click at [43, 125] on span "All Conversations" at bounding box center [46, 131] width 93 height 18
type input "in:all-conversations"
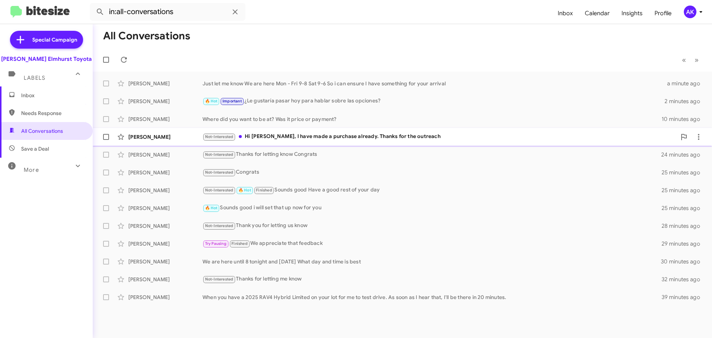
click at [287, 138] on div "Not-Interested Hi [PERSON_NAME], I have made a purchase already. Thanks for the…" at bounding box center [440, 136] width 474 height 9
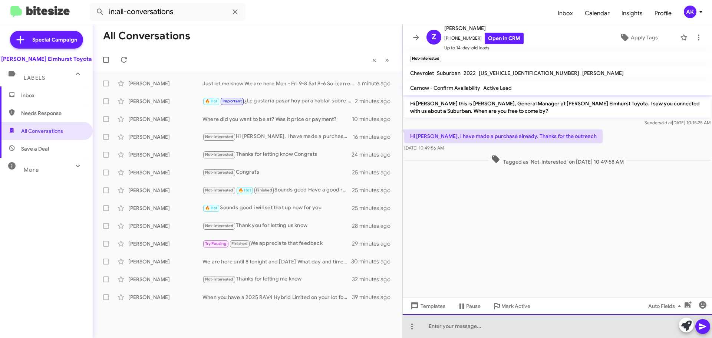
click at [487, 331] on div at bounding box center [557, 326] width 309 height 24
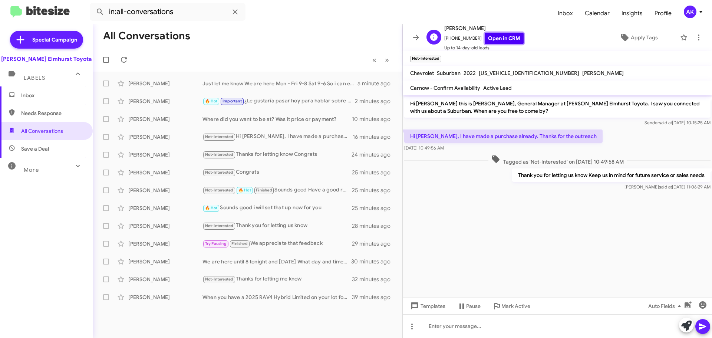
click at [505, 39] on link "Open in CRM" at bounding box center [504, 38] width 39 height 11
drag, startPoint x: 29, startPoint y: 97, endPoint x: 43, endPoint y: 93, distance: 14.6
click at [29, 97] on span "Inbox" at bounding box center [52, 95] width 63 height 7
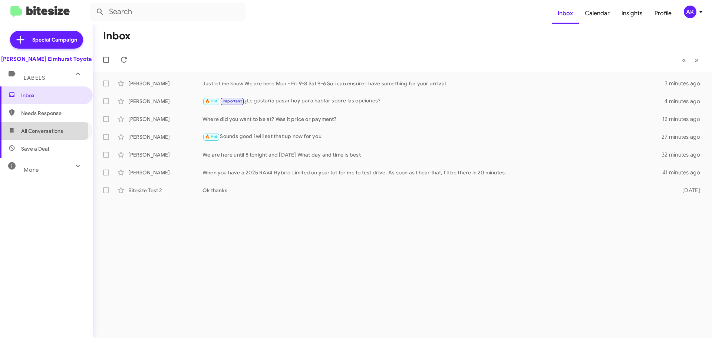
drag, startPoint x: 26, startPoint y: 129, endPoint x: 44, endPoint y: 120, distance: 19.9
click at [26, 129] on span "All Conversations" at bounding box center [42, 130] width 42 height 7
type input "in:all-conversations"
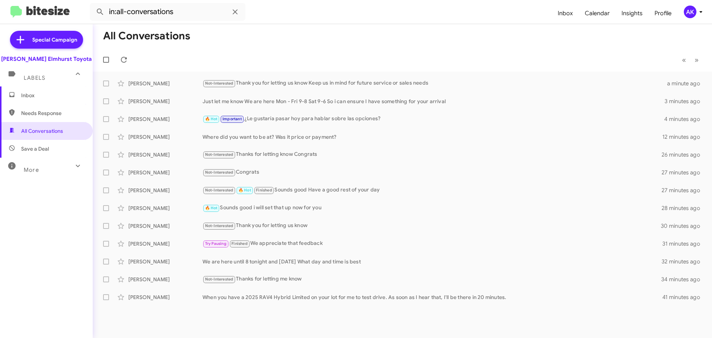
click at [49, 99] on span "Inbox" at bounding box center [52, 95] width 63 height 7
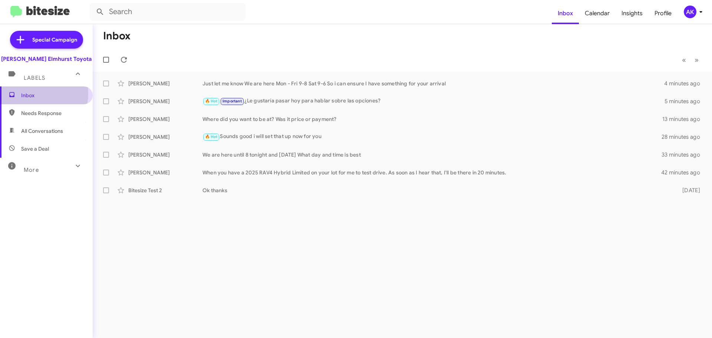
click at [36, 93] on span "Inbox" at bounding box center [52, 95] width 63 height 7
click at [58, 92] on span "Inbox" at bounding box center [52, 95] width 63 height 7
click at [29, 94] on span "Inbox" at bounding box center [52, 95] width 63 height 7
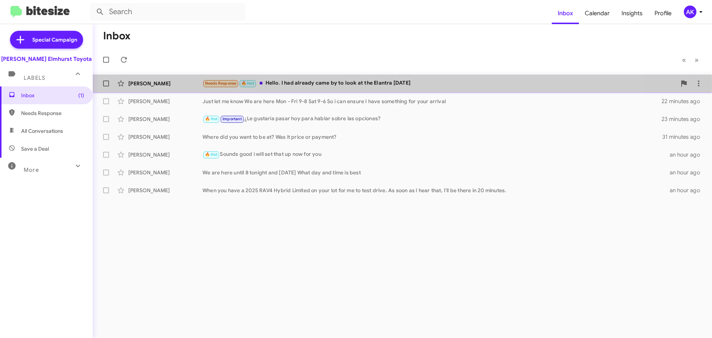
click at [300, 84] on div "Needs Response 🔥 Hot Hello, I had already came by to look at the Elantra [DATE]" at bounding box center [440, 83] width 474 height 9
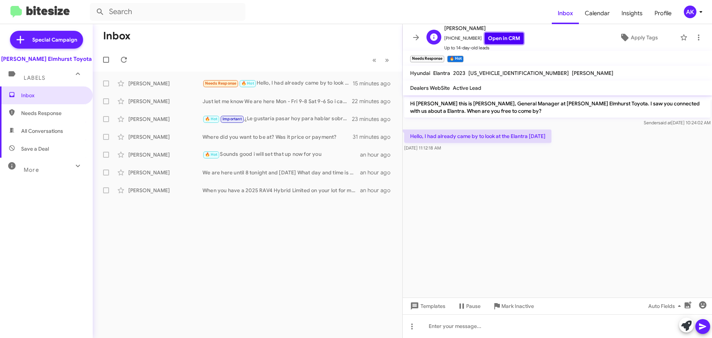
click at [489, 39] on link "Open in CRM" at bounding box center [504, 38] width 39 height 11
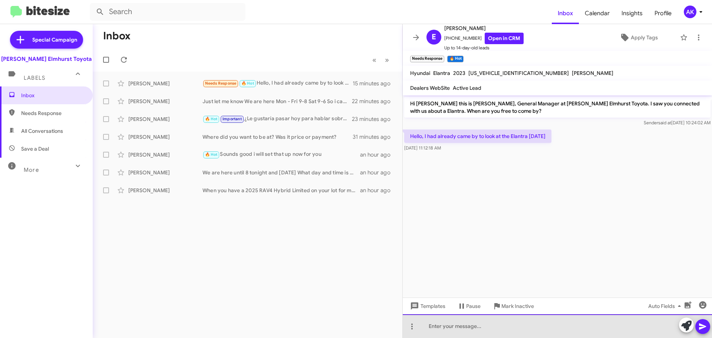
click at [436, 326] on div at bounding box center [557, 326] width 309 height 24
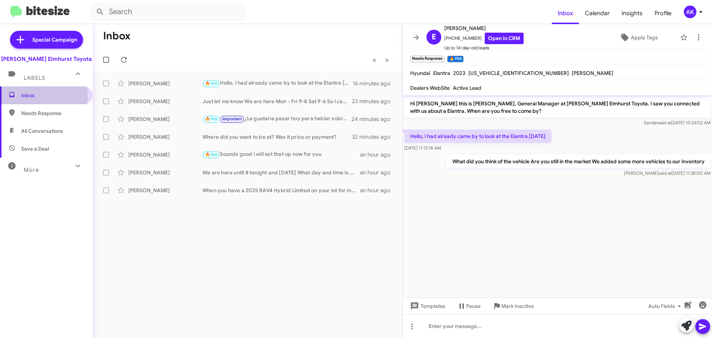
click at [21, 96] on span "Inbox" at bounding box center [52, 95] width 63 height 7
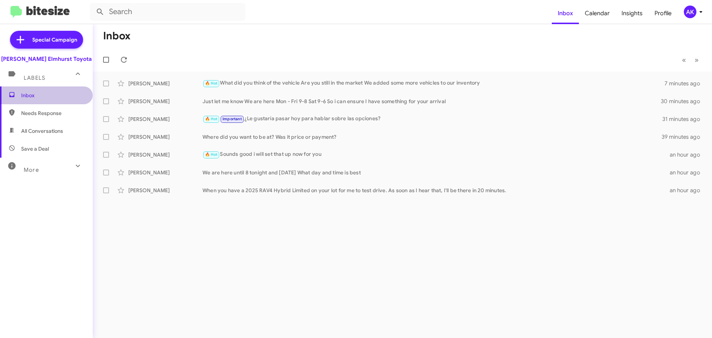
click at [55, 93] on span "Inbox" at bounding box center [52, 95] width 63 height 7
click at [274, 86] on div "🔥 Hot What did you think of the vehicle Are you still in the market We added so…" at bounding box center [440, 83] width 474 height 9
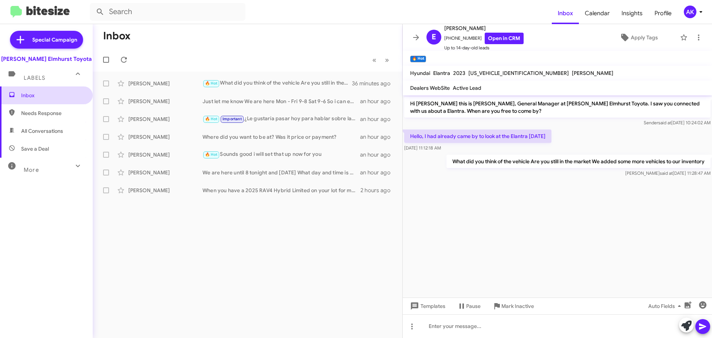
click at [36, 92] on span "Inbox" at bounding box center [52, 95] width 63 height 7
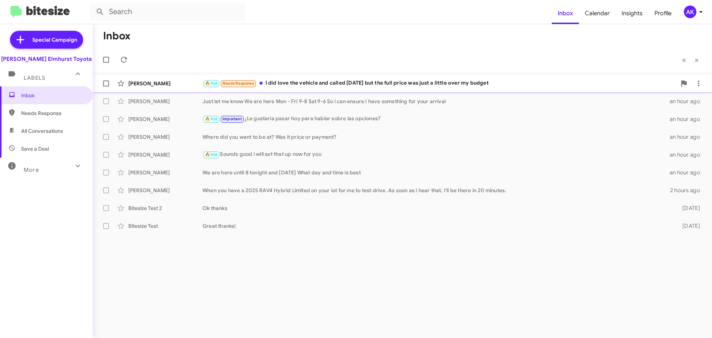
click at [292, 83] on div "🔥 Hot Needs Response I did love the vehicle and called [DATE] but the full pric…" at bounding box center [440, 83] width 474 height 9
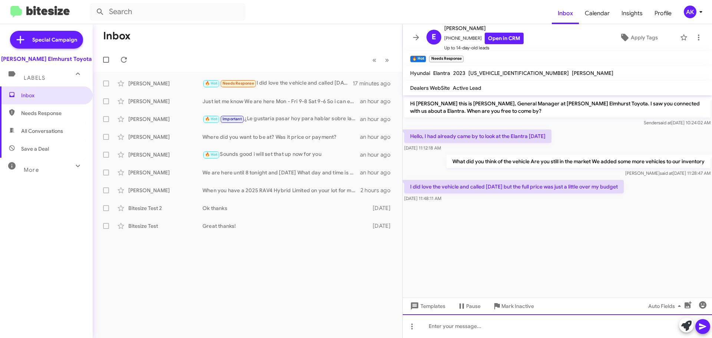
click at [451, 328] on div at bounding box center [557, 326] width 309 height 24
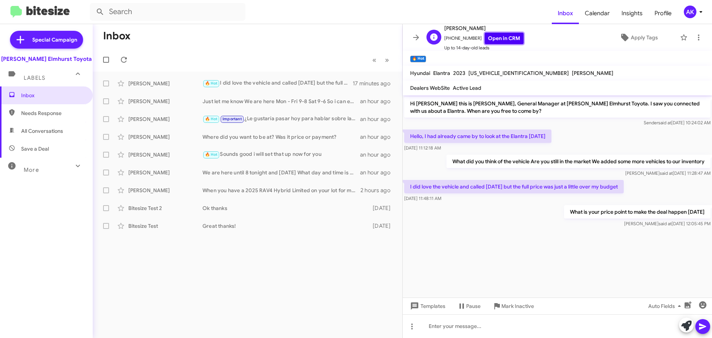
click at [489, 40] on link "Open in CRM" at bounding box center [504, 38] width 39 height 11
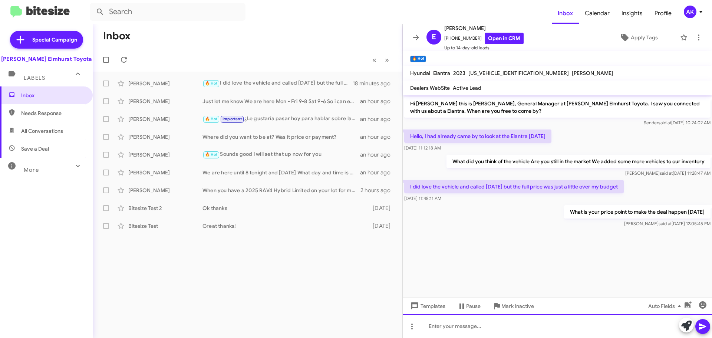
click at [451, 329] on div at bounding box center [557, 326] width 309 height 24
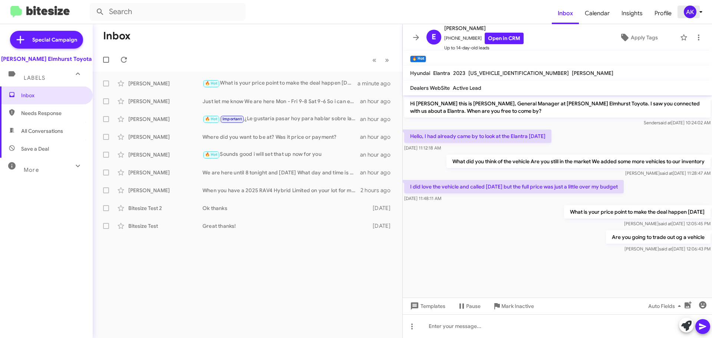
click at [697, 11] on icon at bounding box center [701, 11] width 9 height 9
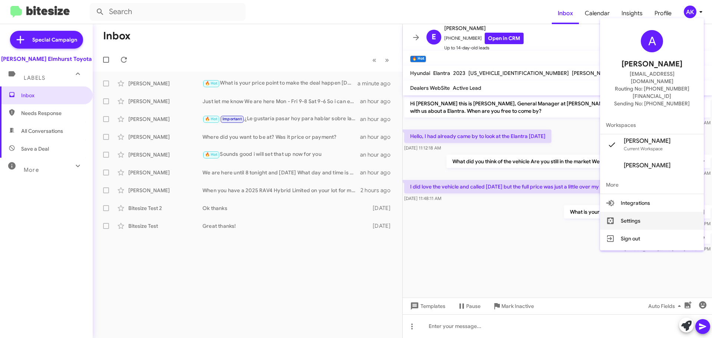
click at [645, 212] on button "Settings" at bounding box center [652, 221] width 104 height 18
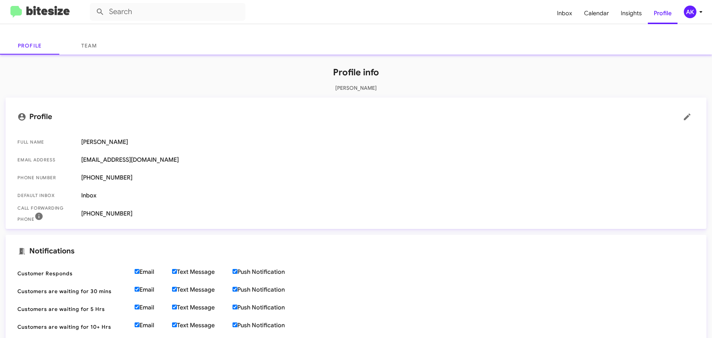
scroll to position [25, 0]
click at [93, 50] on link "Team" at bounding box center [88, 46] width 59 height 18
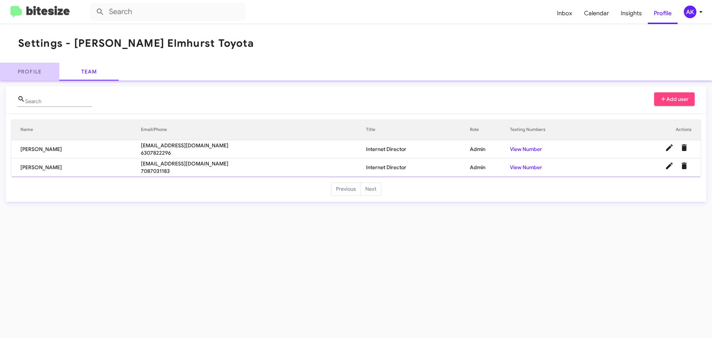
click at [35, 68] on link "Profile" at bounding box center [29, 72] width 59 height 18
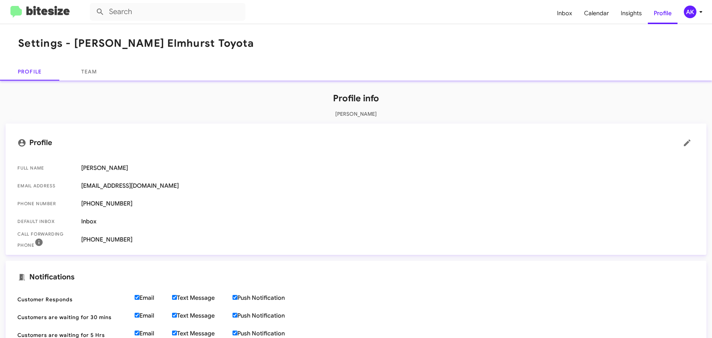
click at [23, 15] on img at bounding box center [39, 12] width 59 height 12
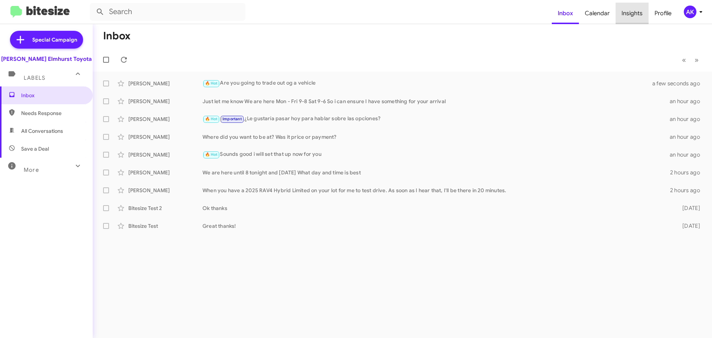
click at [634, 11] on span "Insights" at bounding box center [632, 14] width 33 height 22
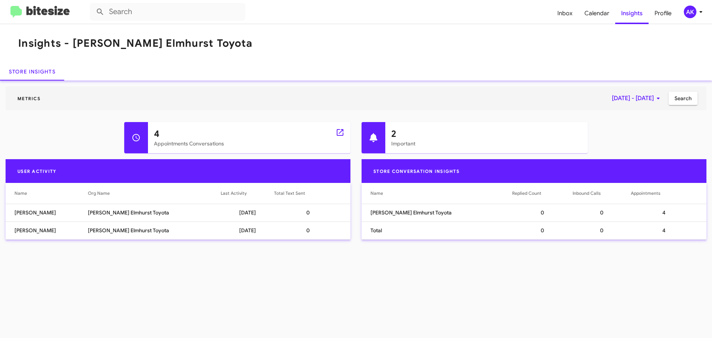
click at [144, 137] on div at bounding box center [136, 137] width 24 height 31
click at [339, 131] on icon at bounding box center [340, 132] width 9 height 9
type input "in:appointment"
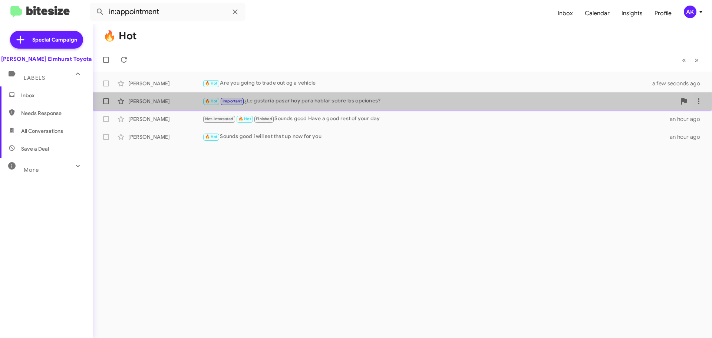
click at [279, 102] on div "🔥 Hot Important ¿Le gustaría pasar hoy para hablar sobre las opciones?" at bounding box center [440, 101] width 474 height 9
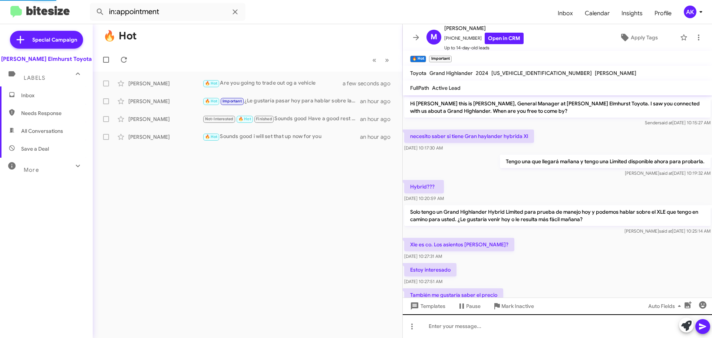
scroll to position [293, 0]
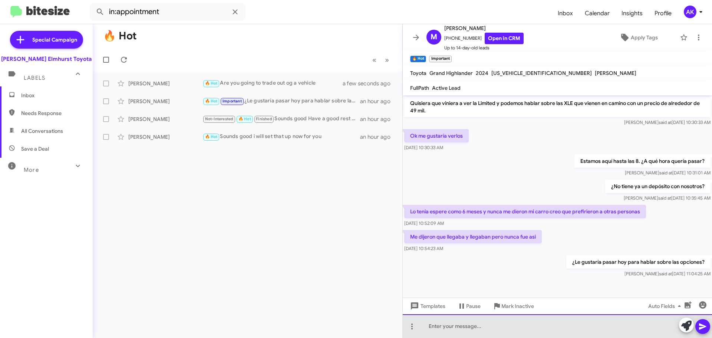
click at [457, 324] on div at bounding box center [557, 326] width 309 height 24
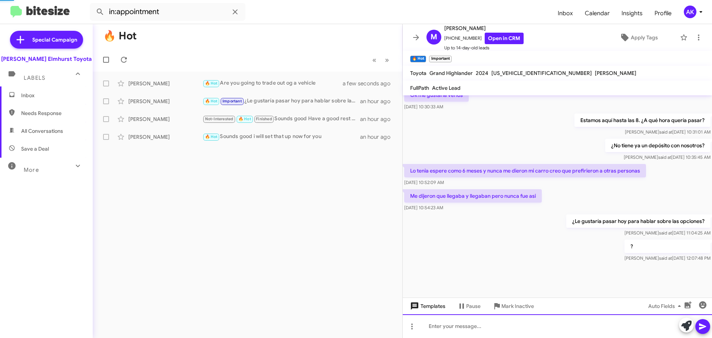
scroll to position [335, 0]
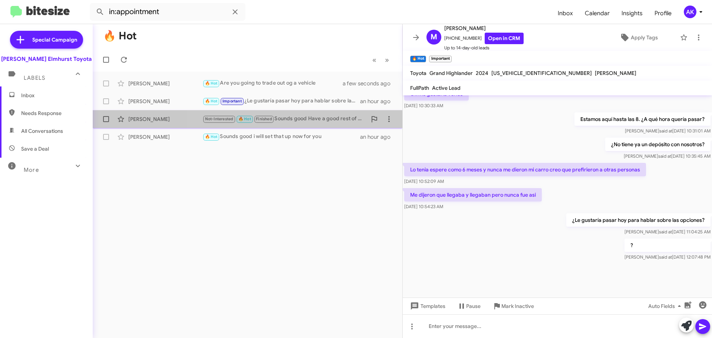
click at [293, 118] on div "Not-Interested 🔥 Hot Finished Sounds good Have a good rest of your day" at bounding box center [285, 119] width 164 height 9
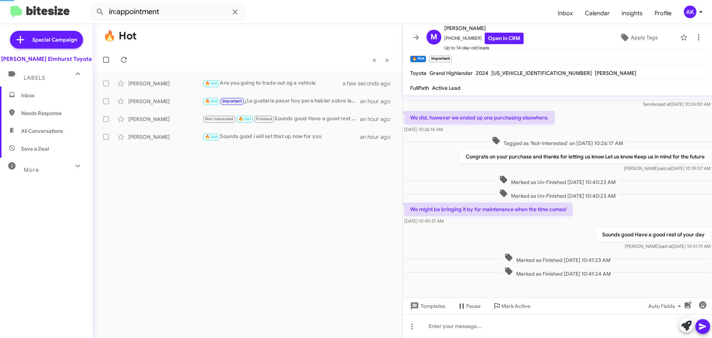
scroll to position [19, 0]
click at [39, 91] on span "Inbox" at bounding box center [46, 95] width 93 height 18
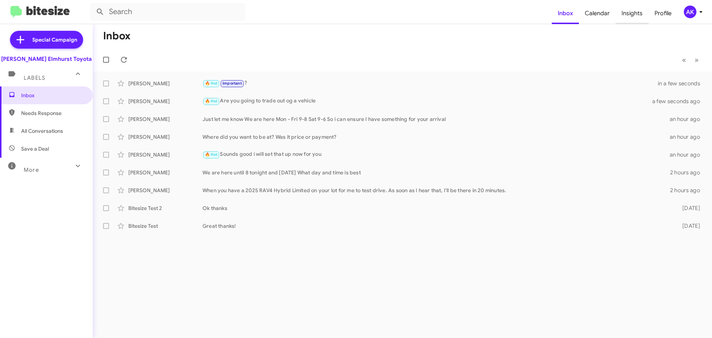
click at [624, 13] on span "Insights" at bounding box center [632, 14] width 33 height 22
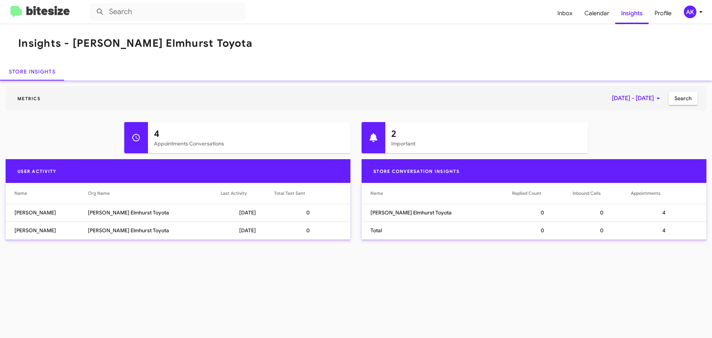
click at [44, 10] on img at bounding box center [39, 12] width 59 height 12
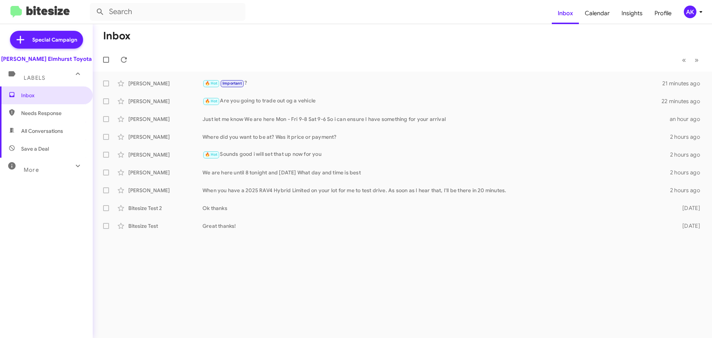
click at [39, 130] on span "All Conversations" at bounding box center [42, 130] width 42 height 7
type input "in:all-conversations"
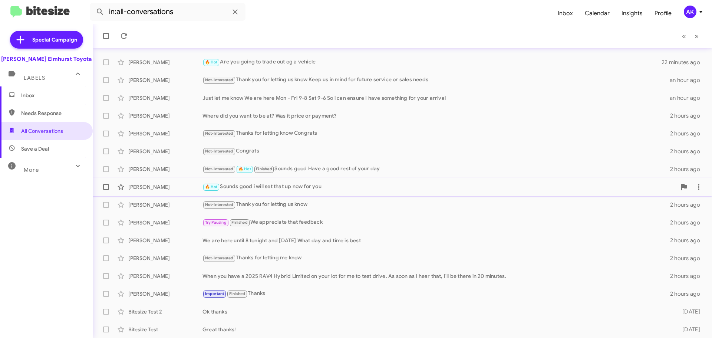
scroll to position [39, 0]
click at [47, 98] on span "Inbox" at bounding box center [52, 95] width 63 height 7
